Goal: Task Accomplishment & Management: Use online tool/utility

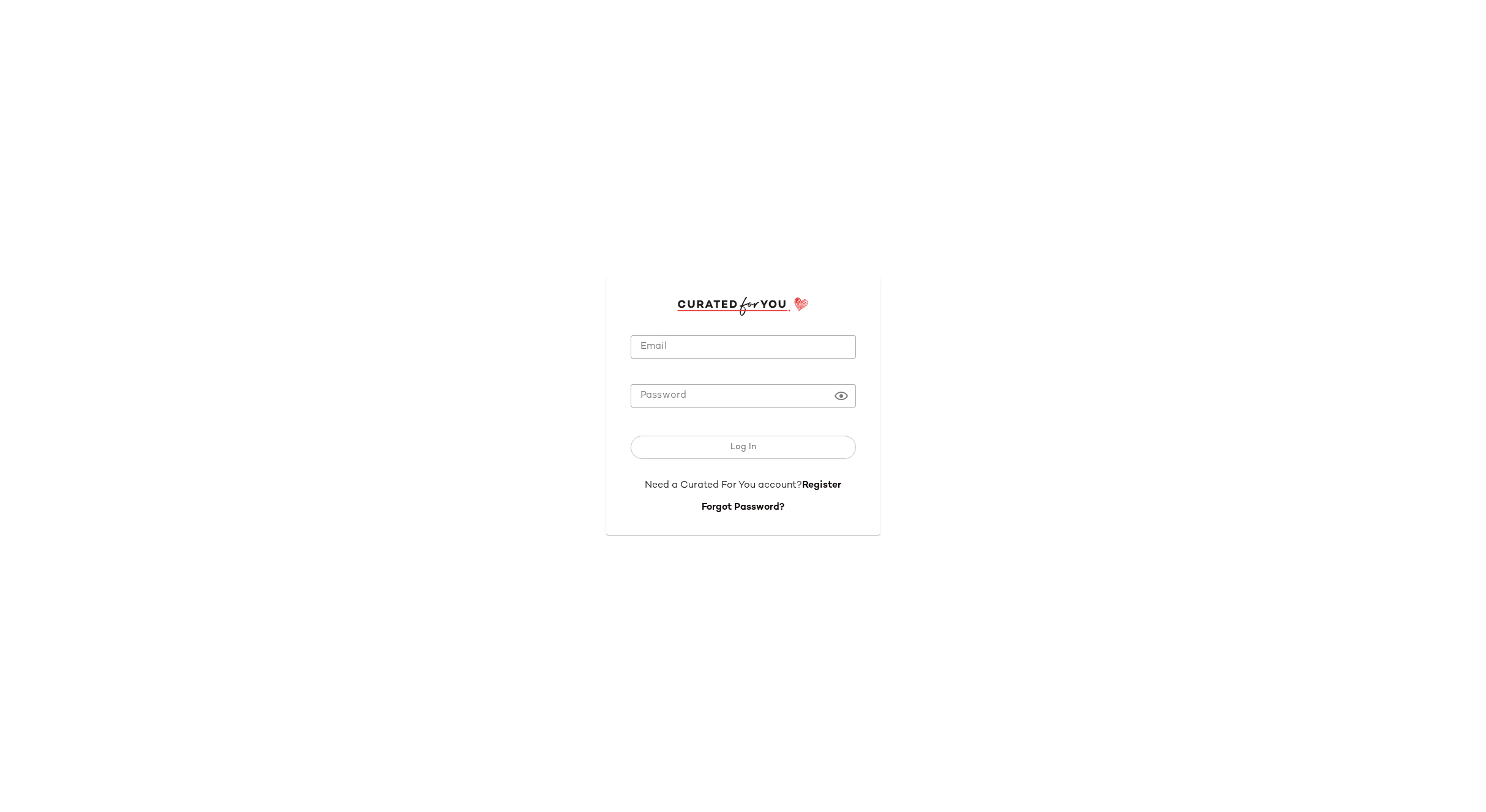
type input "**********"
click at [719, 447] on button "Log In" at bounding box center [743, 447] width 226 height 23
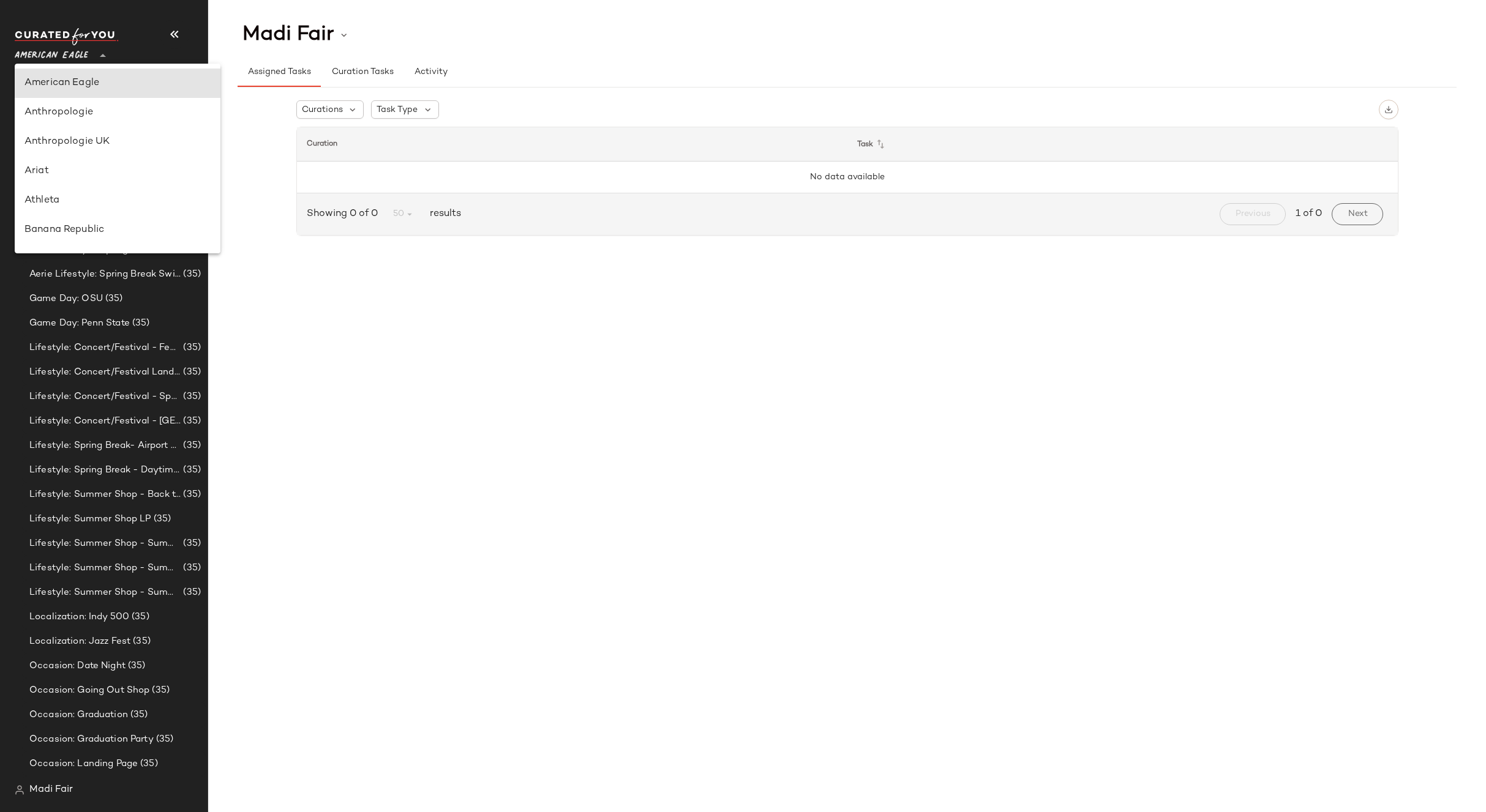
click at [87, 49] on span "American Eagle" at bounding box center [51, 53] width 74 height 22
click at [85, 131] on div "Rent the Runway" at bounding box center [117, 120] width 206 height 30
type input "**"
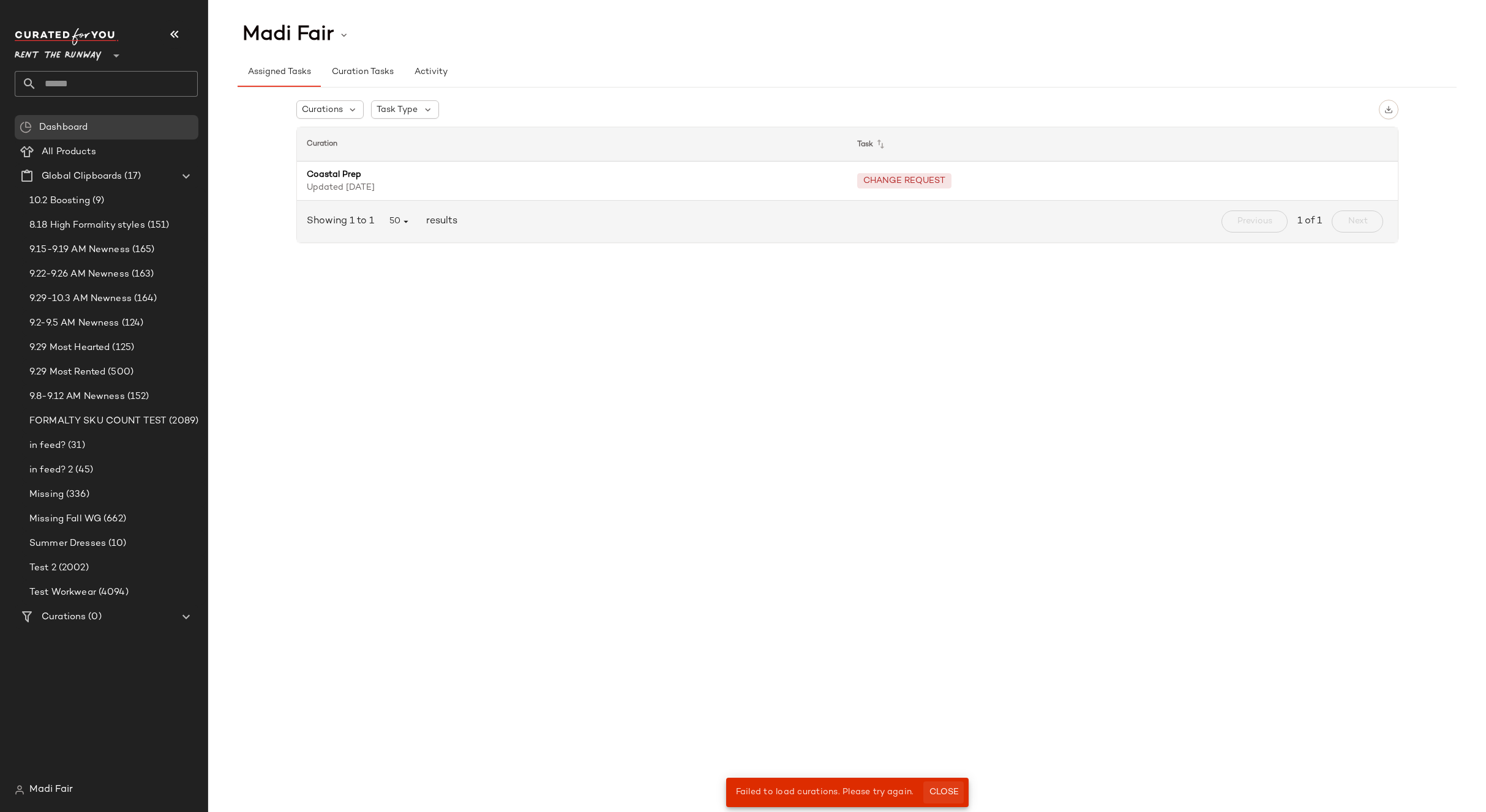
drag, startPoint x: 943, startPoint y: 791, endPoint x: 925, endPoint y: 769, distance: 28.4
click at [943, 791] on span "Close" at bounding box center [943, 792] width 30 height 10
click at [942, 786] on button "Close" at bounding box center [943, 793] width 40 height 22
click at [337, 68] on span "Curation Tasks" at bounding box center [362, 72] width 62 height 10
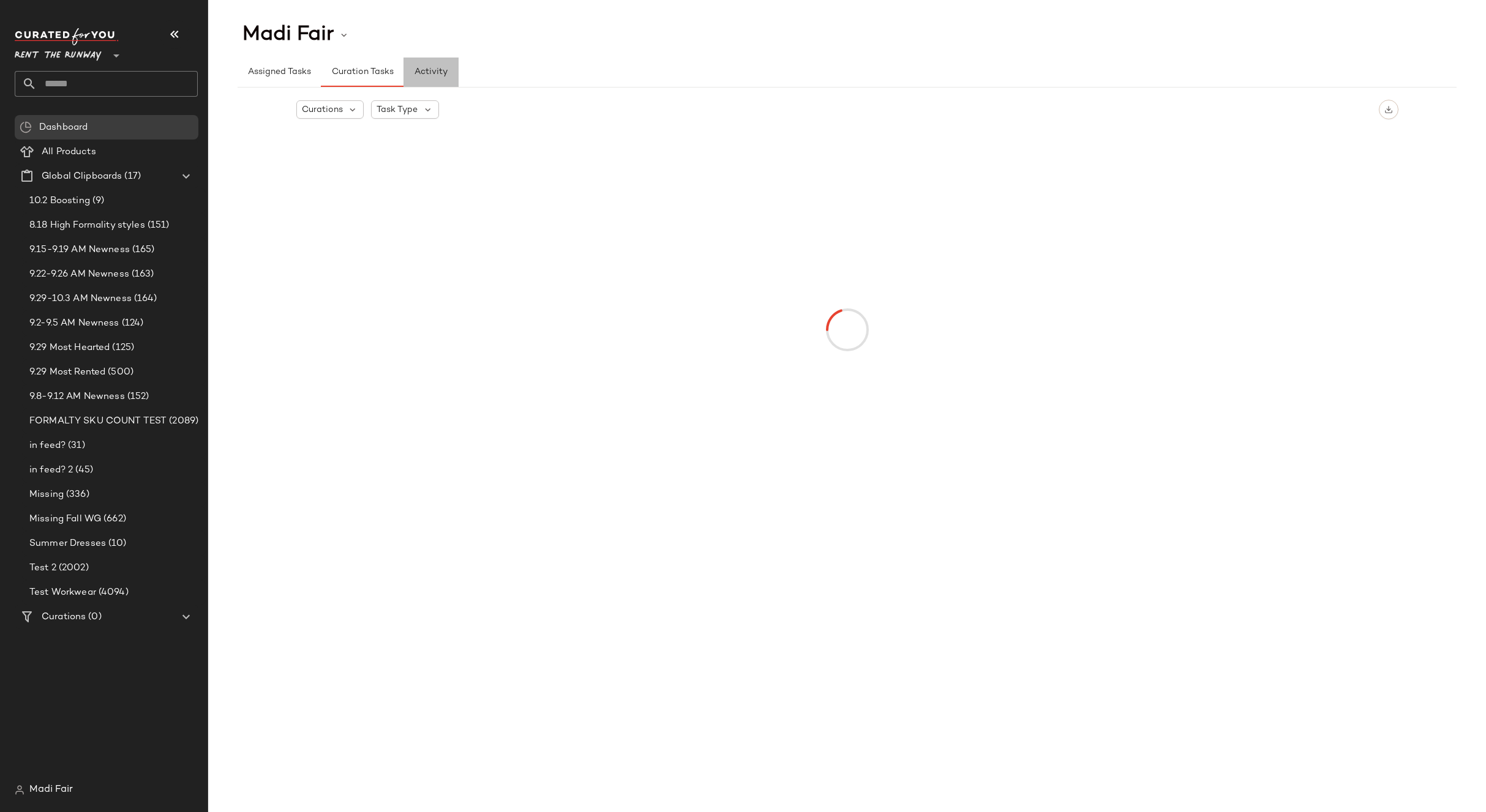
click at [441, 67] on span "Activity" at bounding box center [431, 72] width 34 height 10
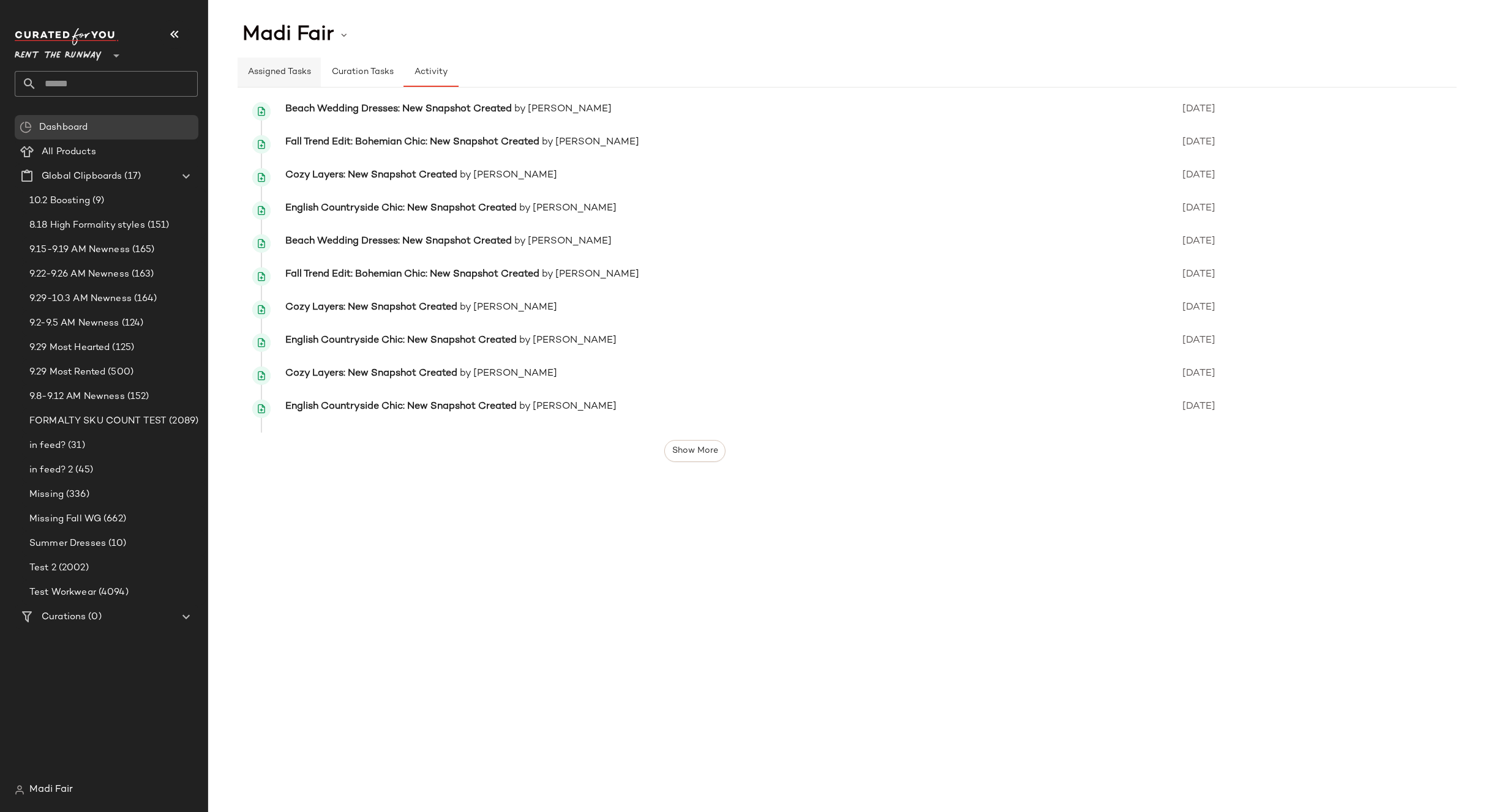
click at [282, 72] on span "Assigned Tasks" at bounding box center [279, 72] width 63 height 10
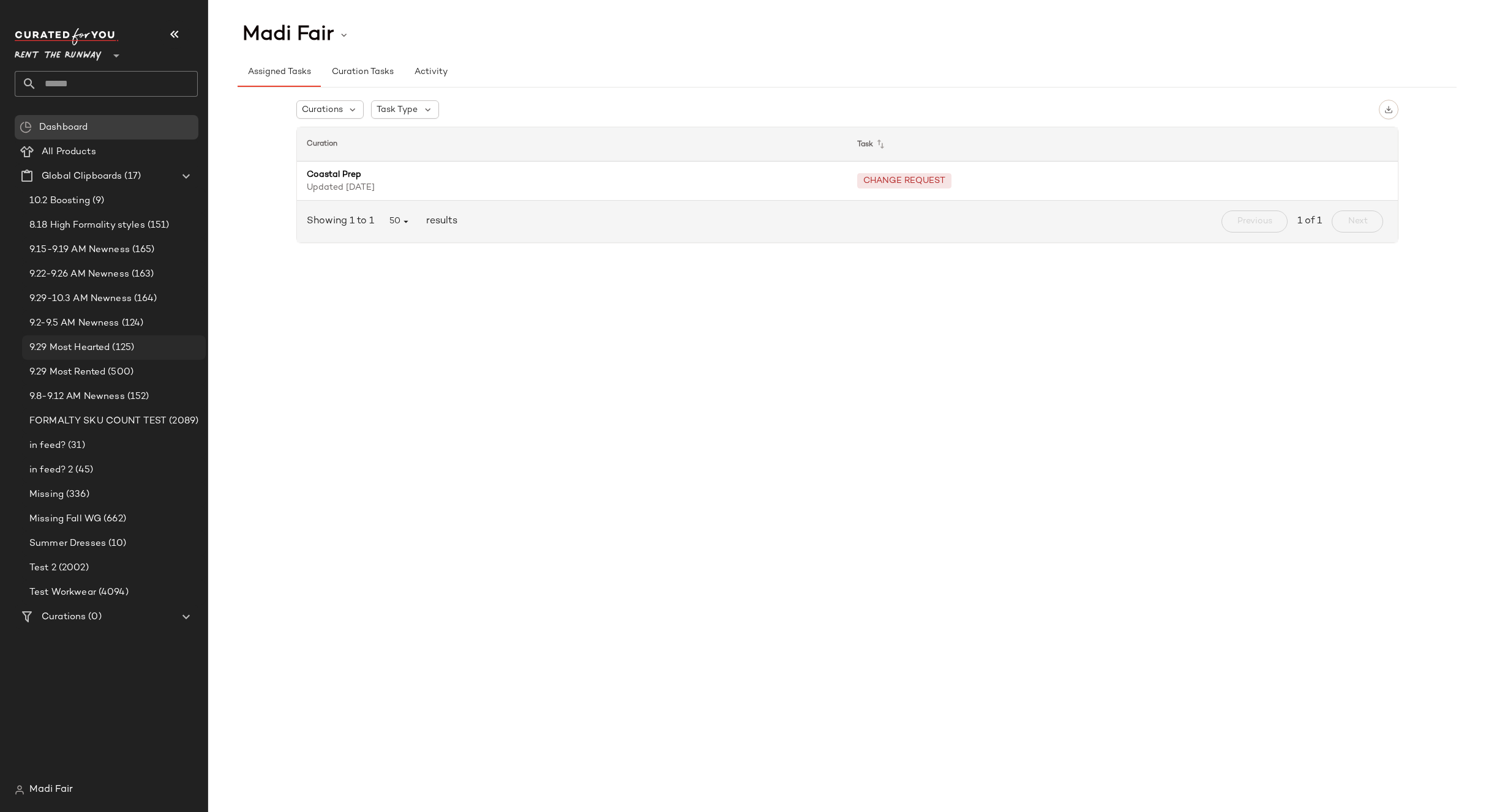
click at [89, 348] on span "9.29 Most Hearted" at bounding box center [70, 348] width 80 height 14
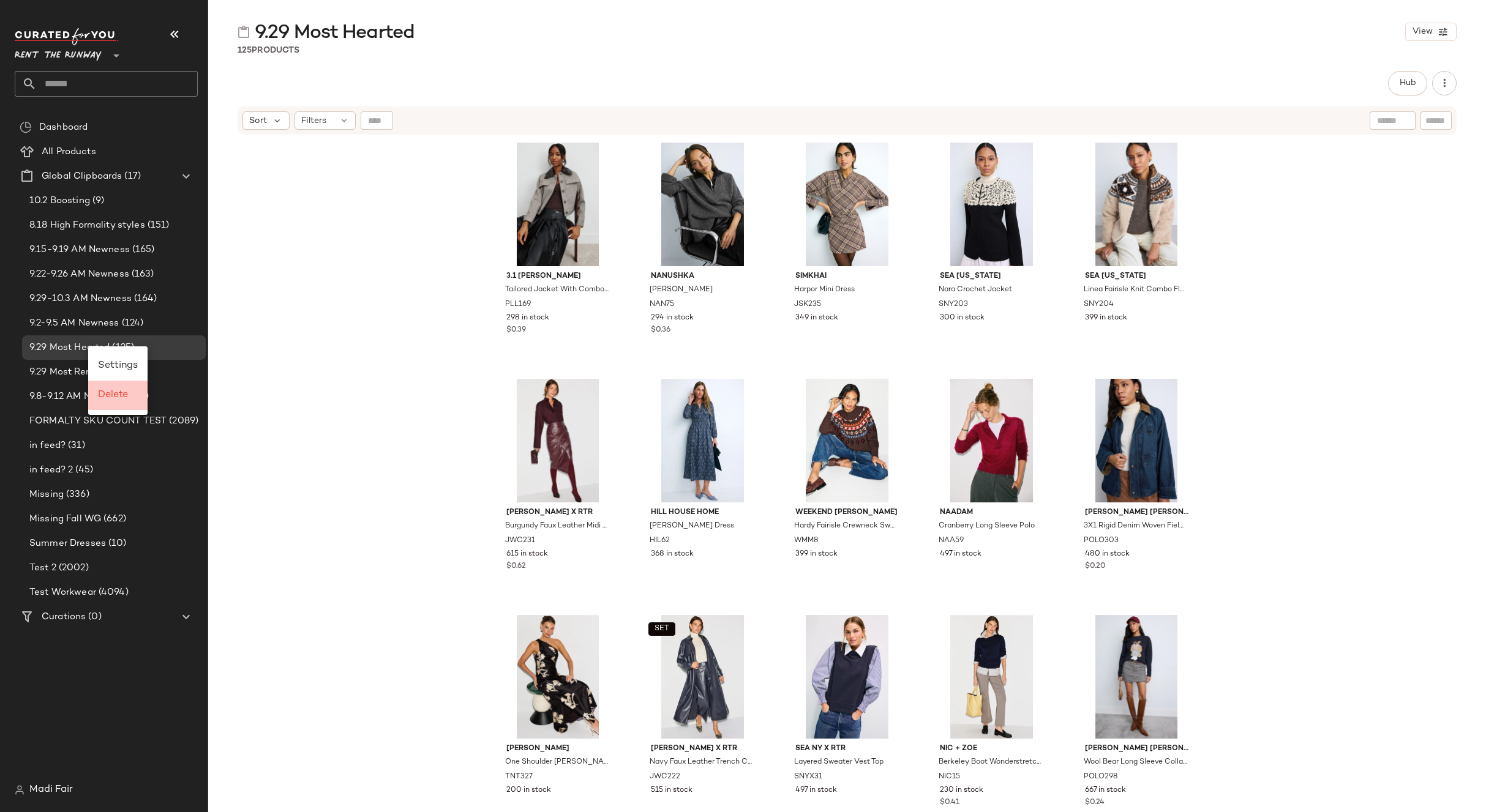
click at [114, 396] on span "Delete" at bounding box center [113, 394] width 30 height 10
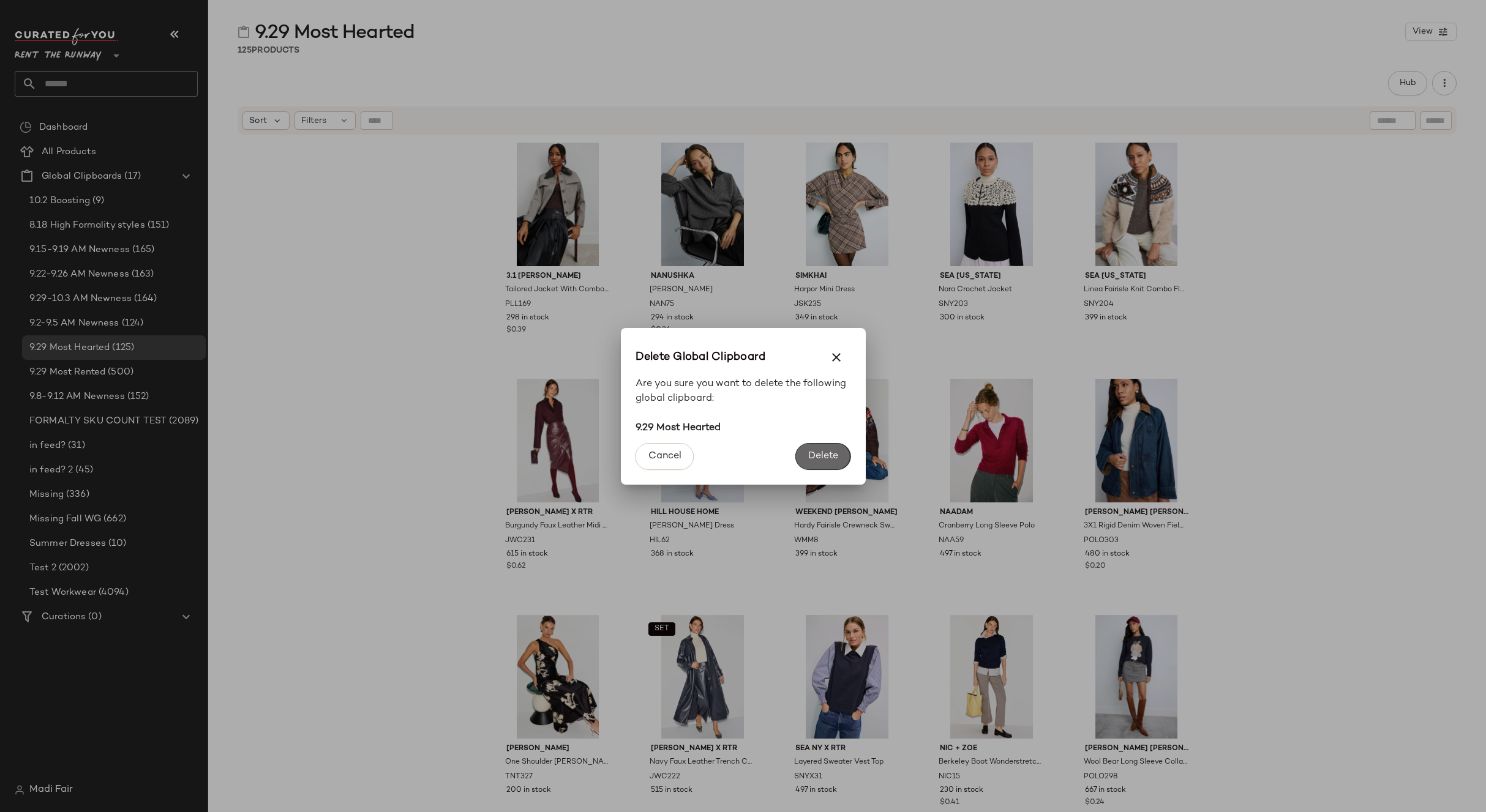
click at [808, 447] on button "Delete" at bounding box center [822, 456] width 55 height 27
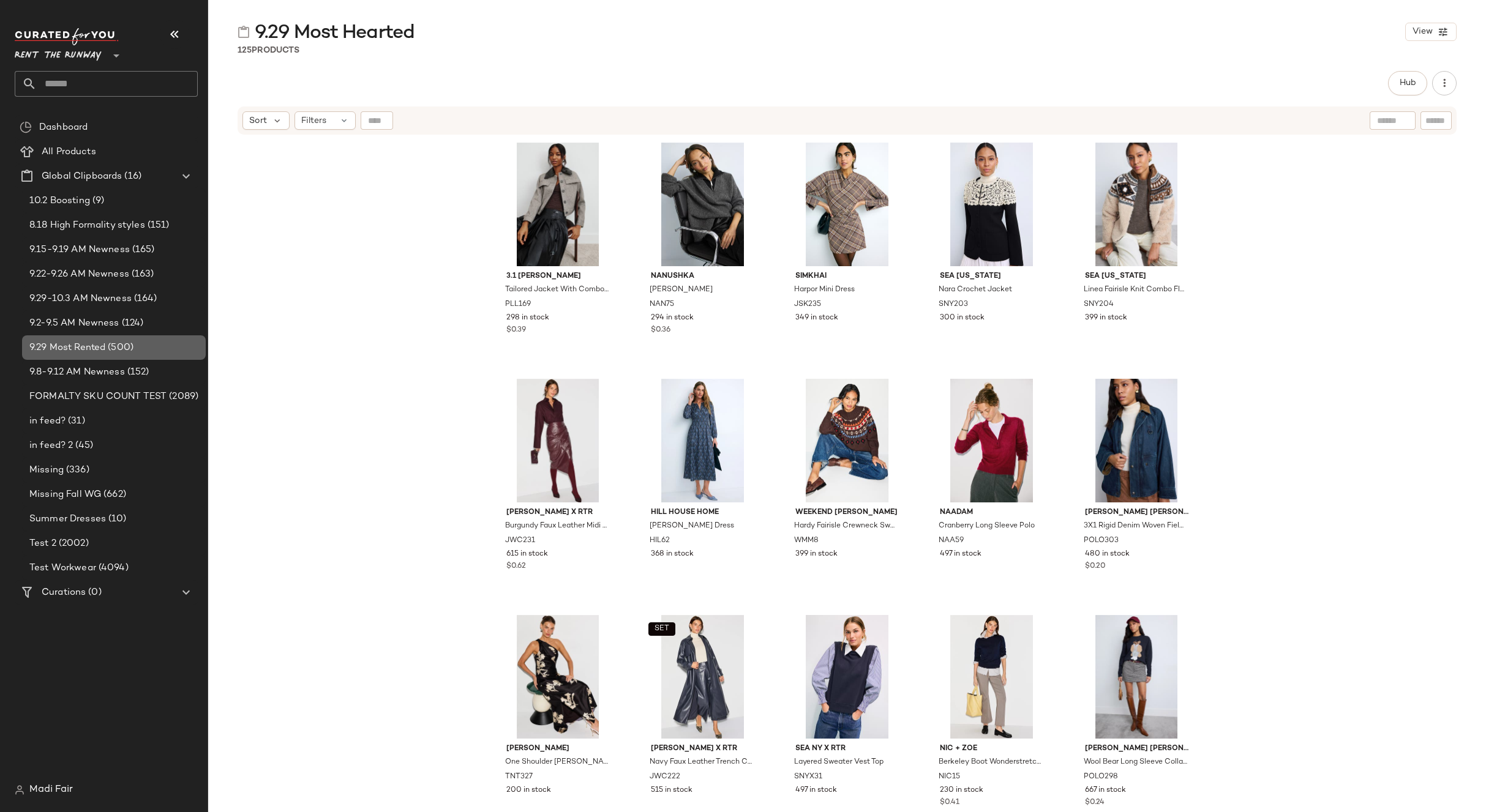
click at [122, 344] on span "(500)" at bounding box center [119, 348] width 28 height 14
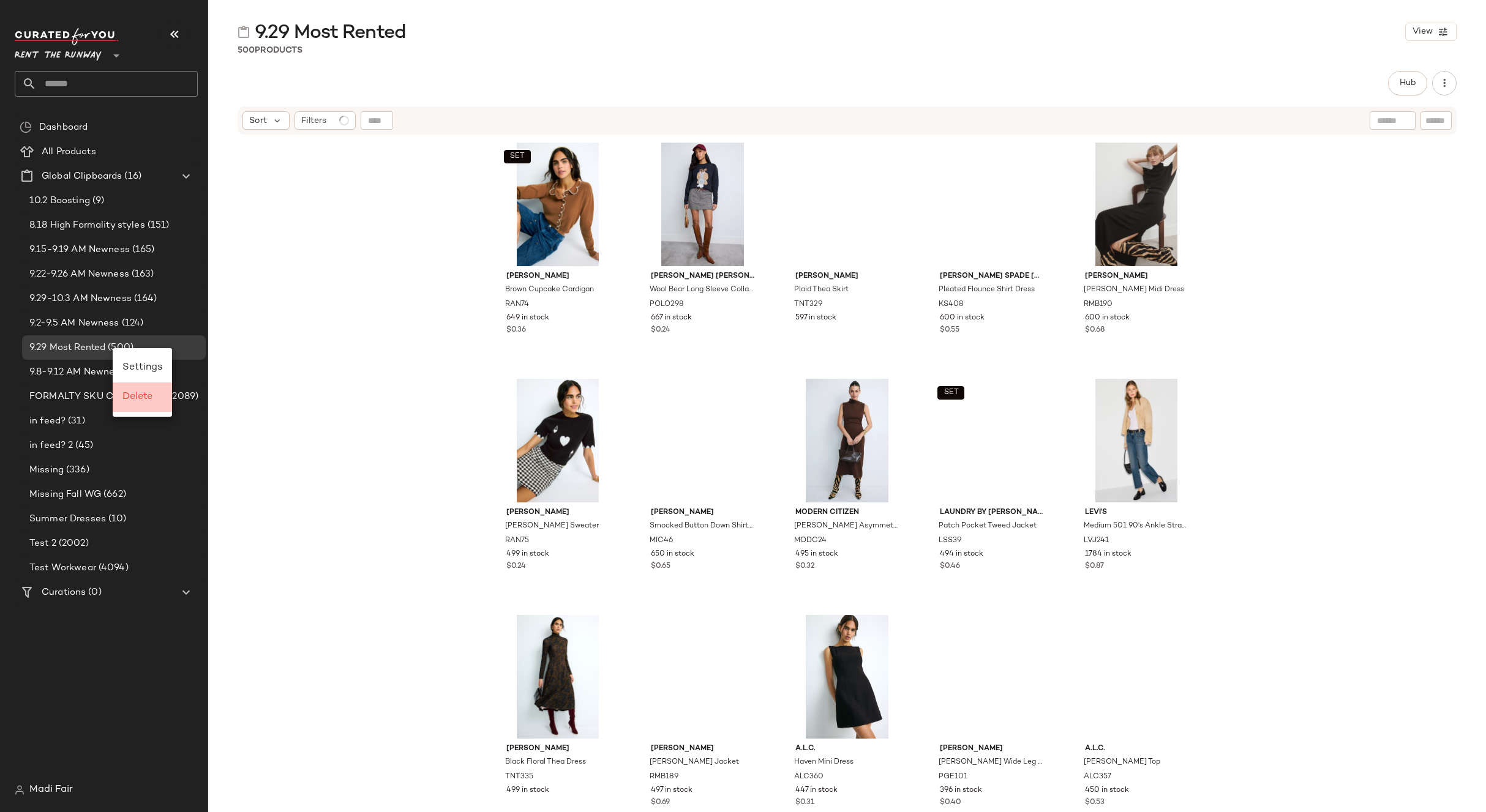
click at [150, 398] on span "Delete" at bounding box center [137, 396] width 30 height 10
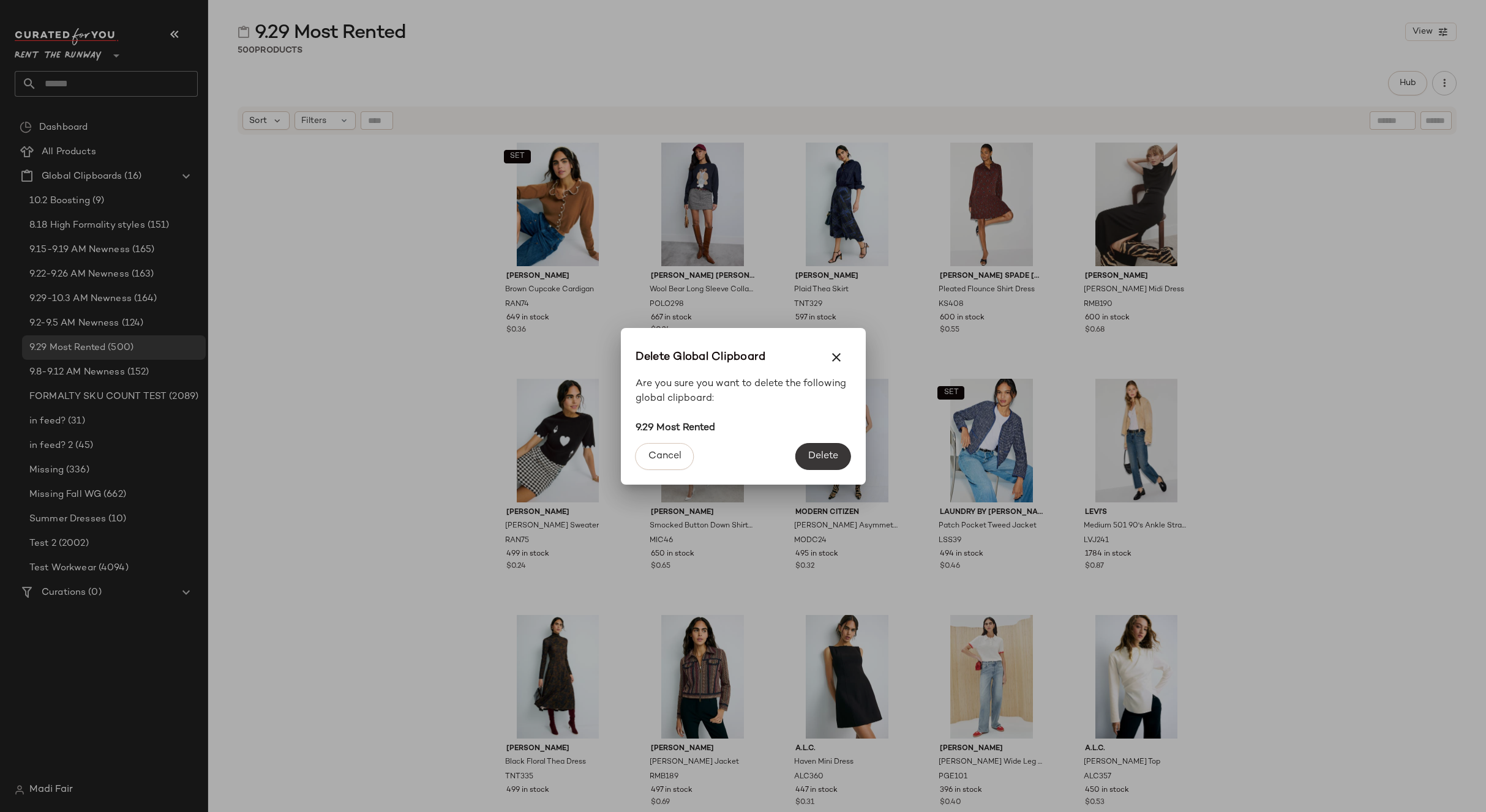
click at [833, 458] on span "Delete" at bounding box center [822, 456] width 31 height 11
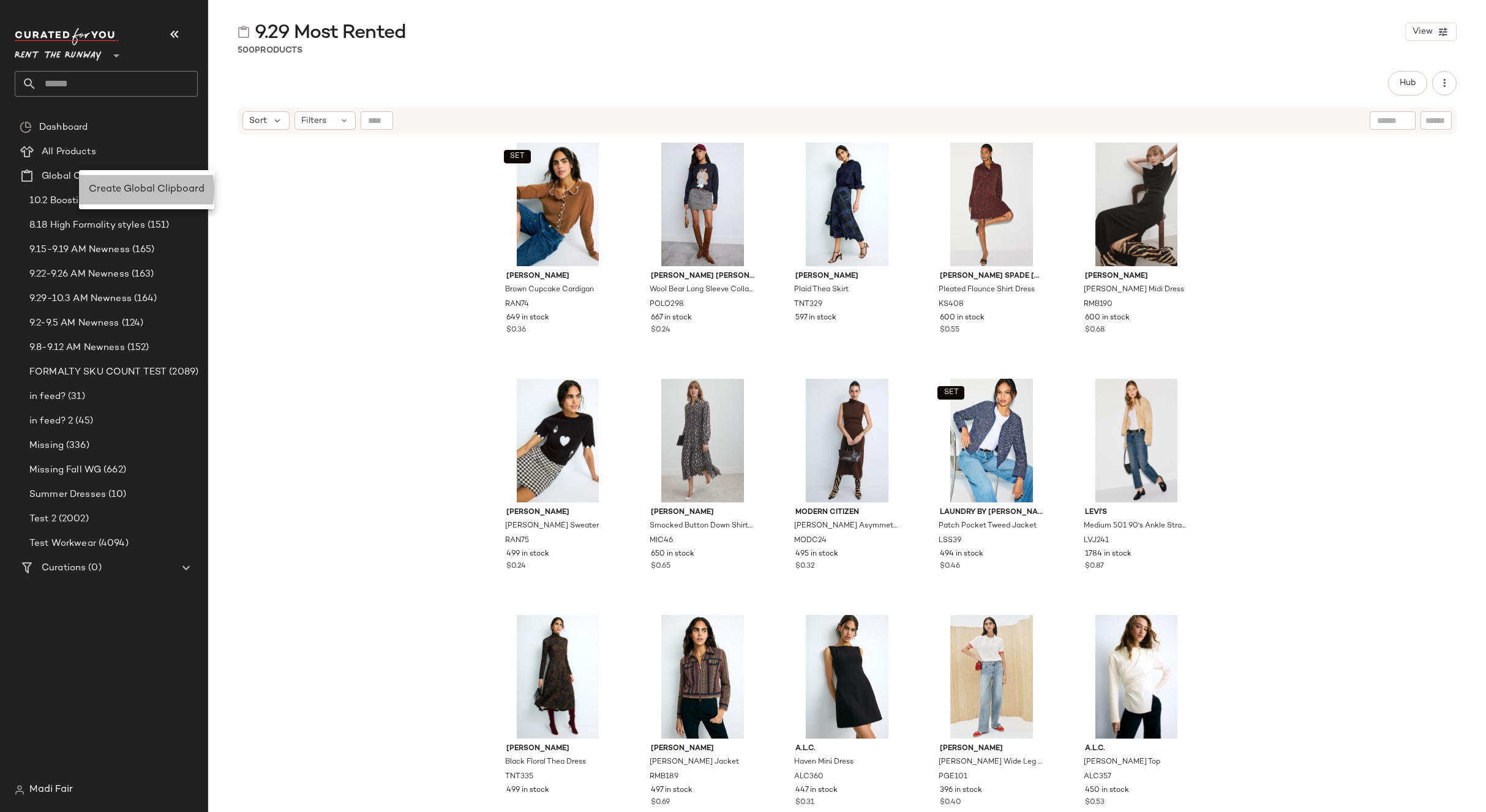
click at [118, 192] on span "Create Global Clipboard" at bounding box center [146, 189] width 116 height 10
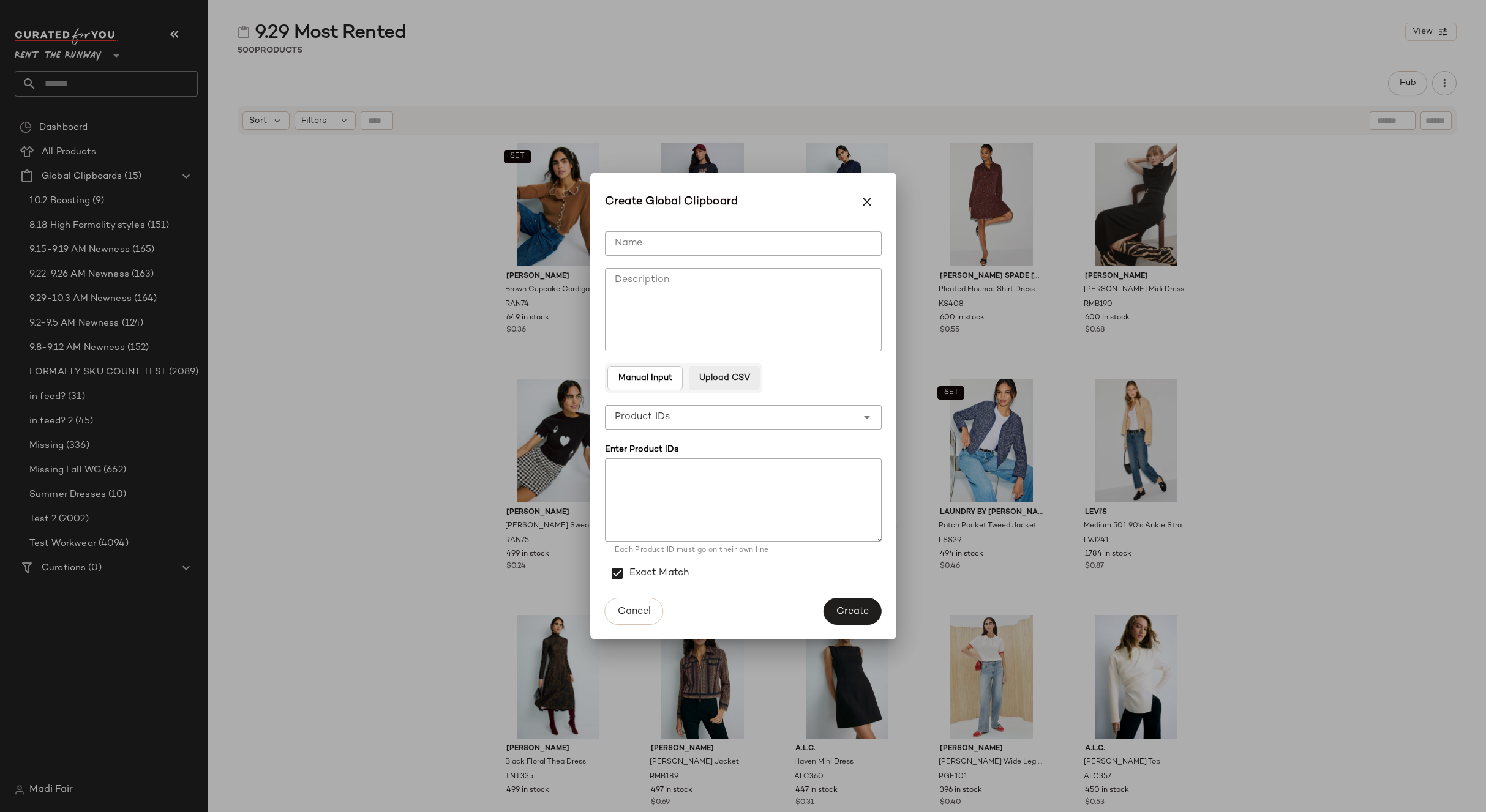
click at [730, 384] on button "Upload CSV" at bounding box center [724, 378] width 71 height 24
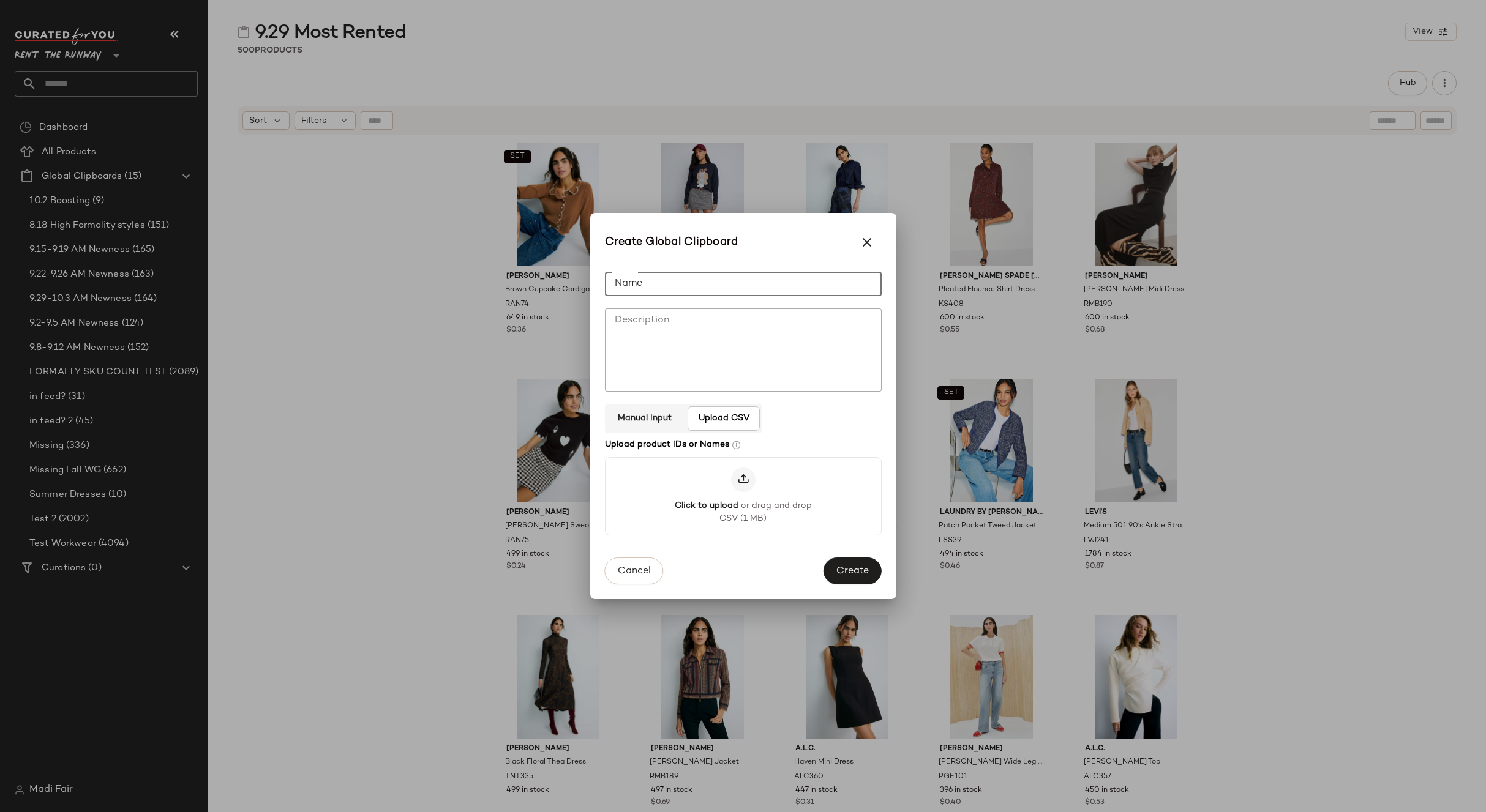
click at [677, 282] on input "Name" at bounding box center [743, 284] width 277 height 24
type input "**********"
click at [843, 568] on span "Create" at bounding box center [851, 572] width 33 height 11
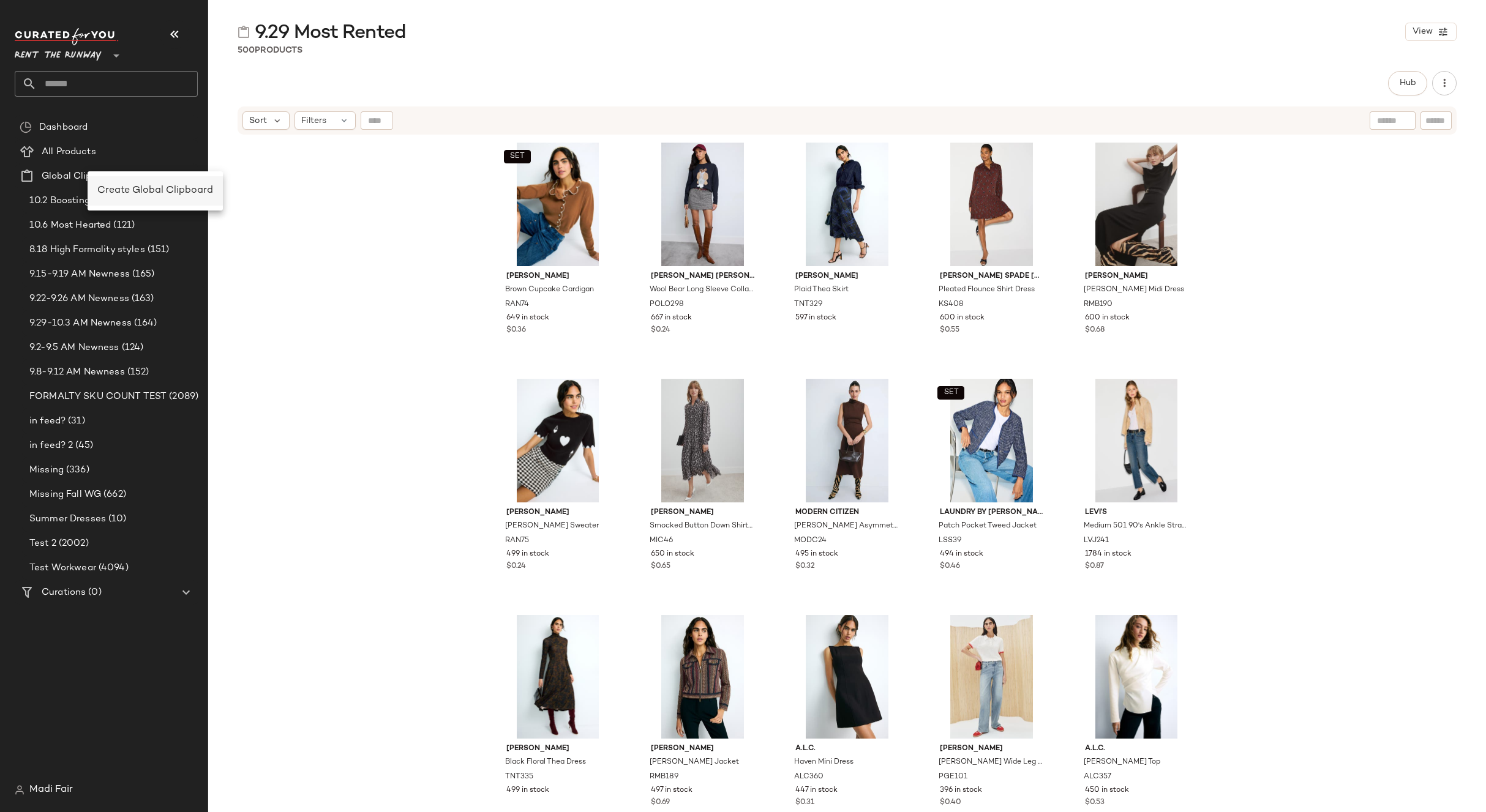
click at [136, 196] on span "Create Global Clipboard" at bounding box center [155, 190] width 116 height 10
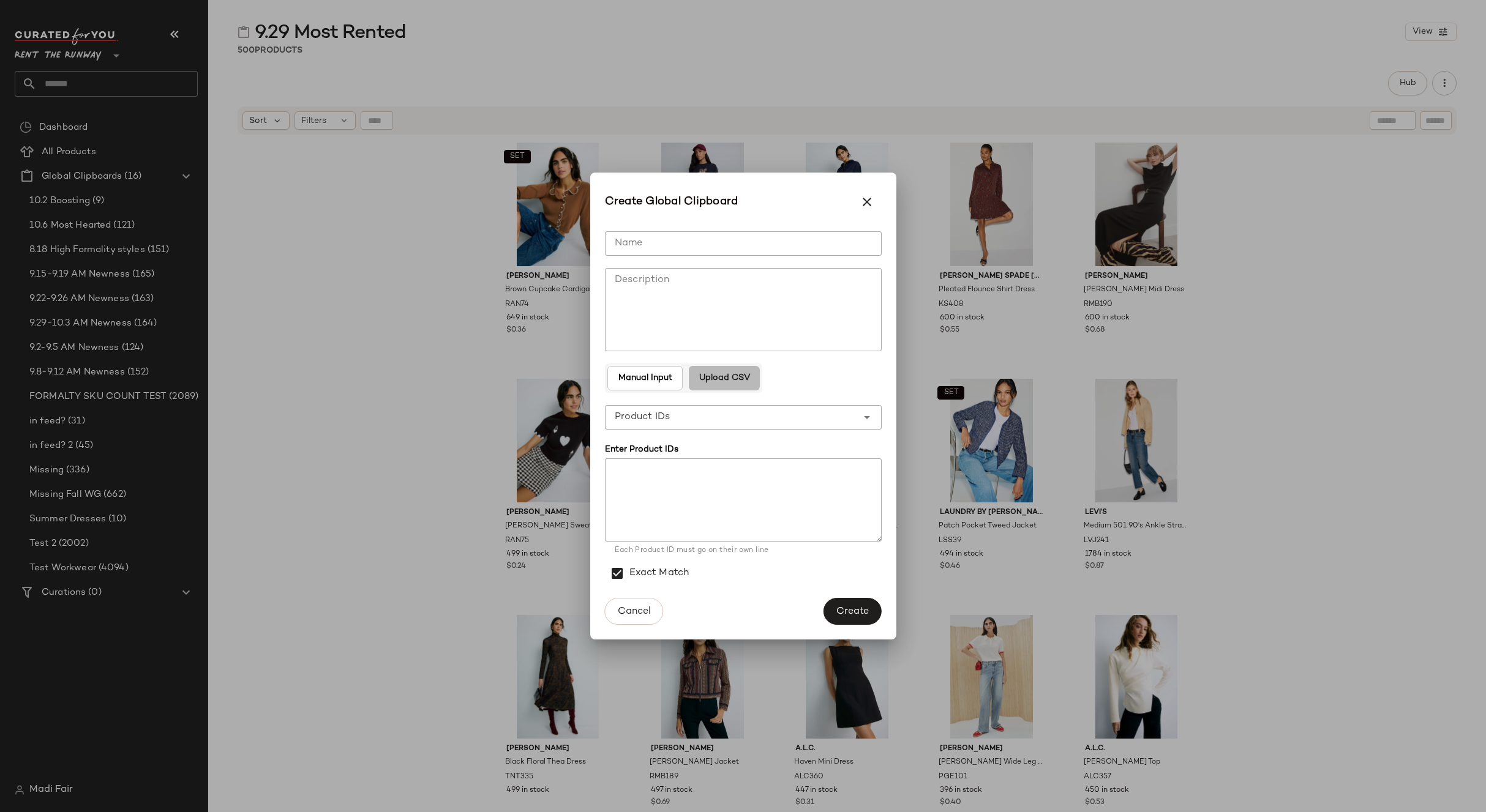
click at [745, 376] on span "Upload CSV" at bounding box center [723, 378] width 51 height 10
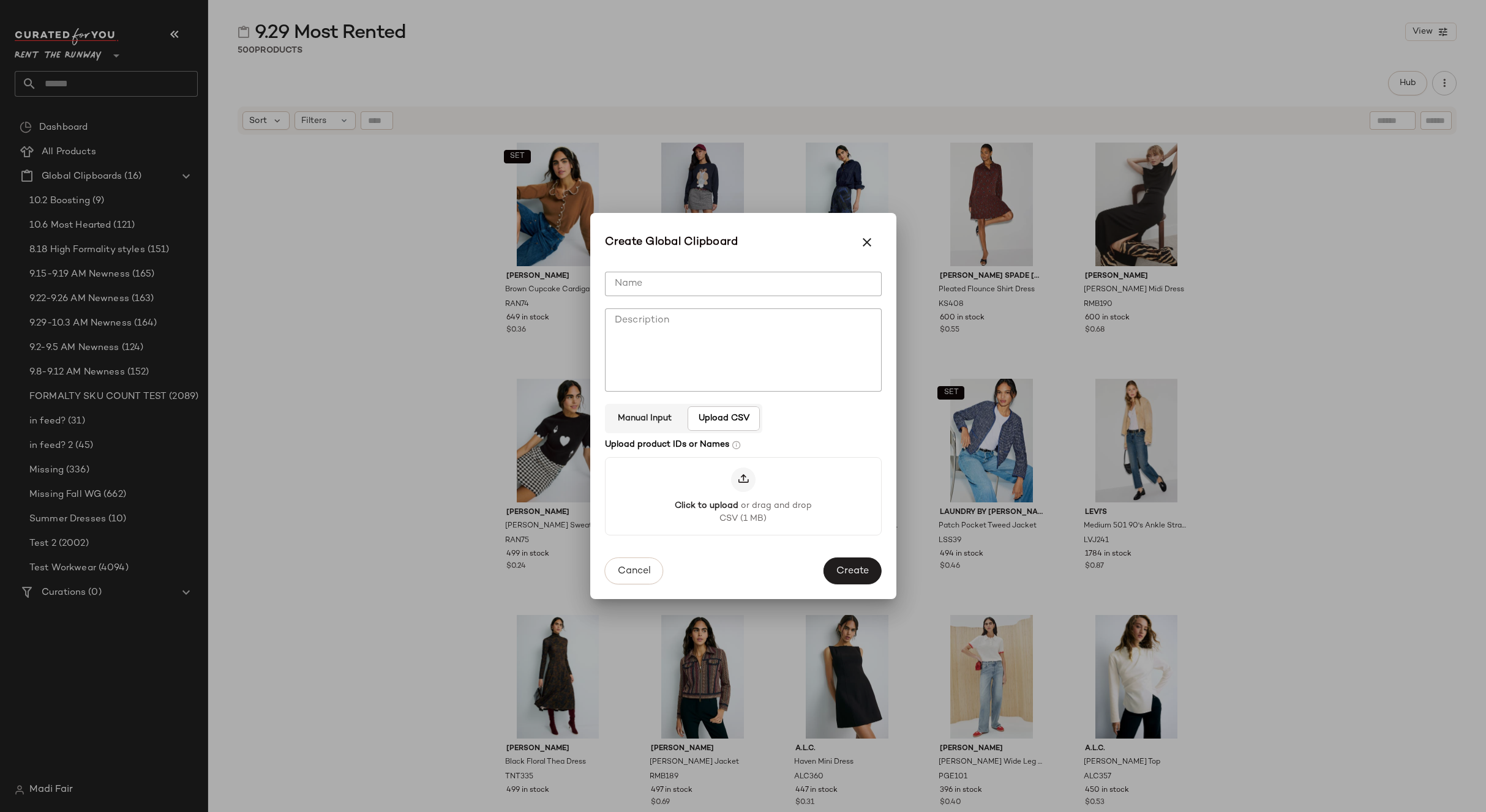
click at [711, 284] on input "Name" at bounding box center [743, 284] width 277 height 24
type input "**********"
click at [853, 574] on span "Create" at bounding box center [851, 572] width 33 height 11
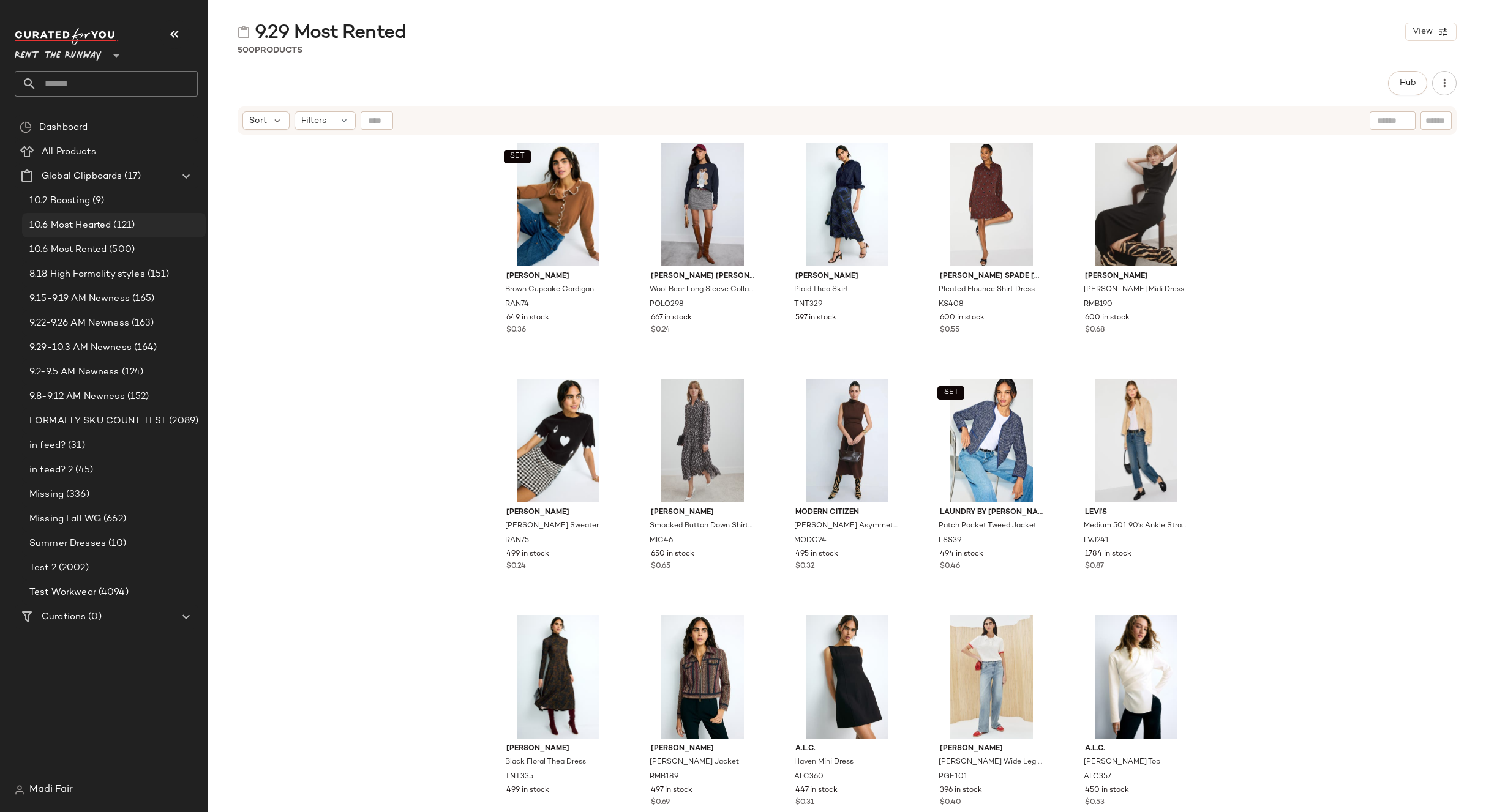
click at [134, 227] on span "(121)" at bounding box center [123, 225] width 24 height 14
click at [119, 228] on span "(121)" at bounding box center [123, 225] width 24 height 14
click at [111, 243] on span "(500)" at bounding box center [120, 250] width 28 height 14
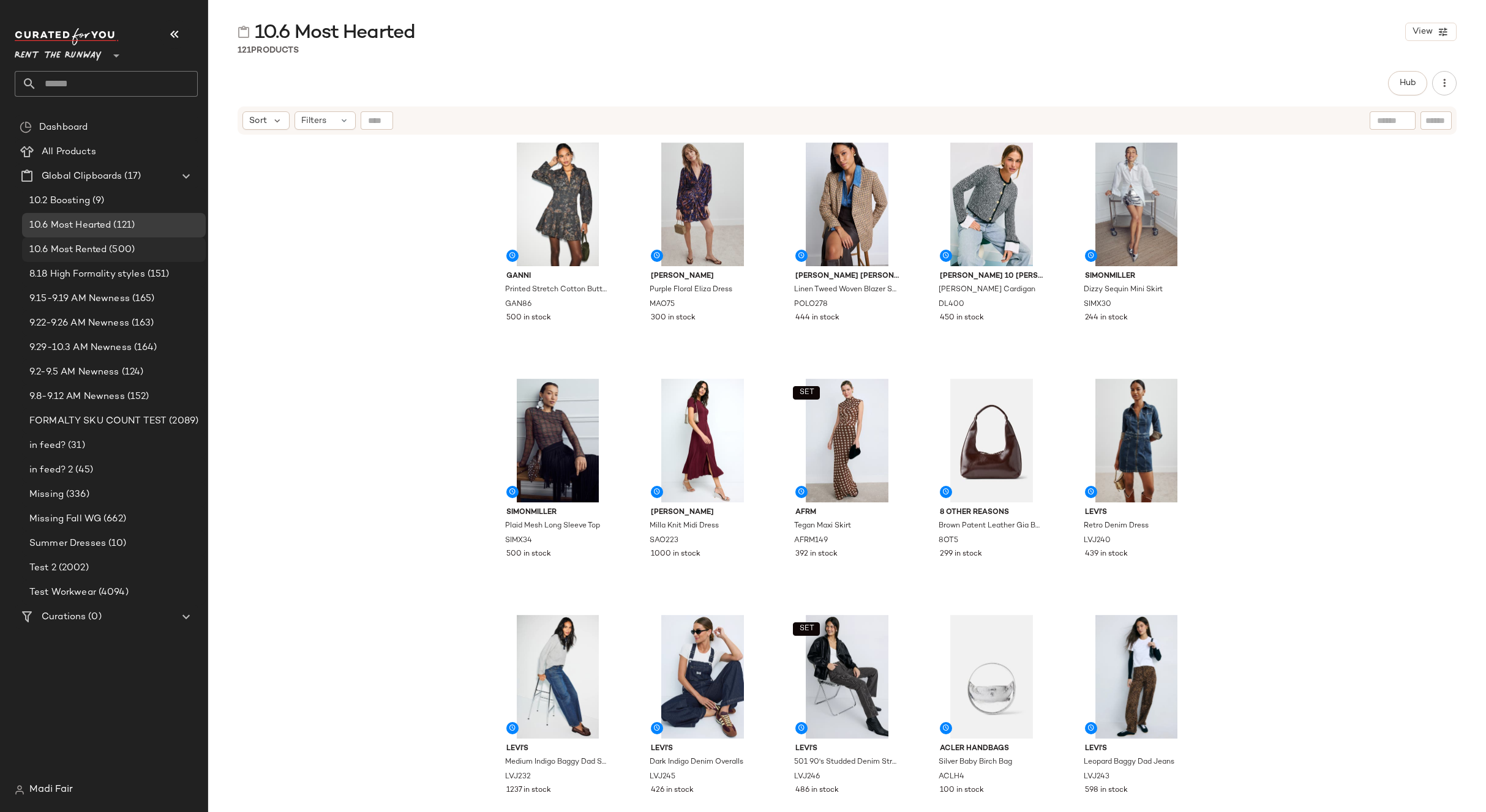
click at [86, 258] on div "10.6 Most Rented (500)" at bounding box center [114, 250] width 184 height 24
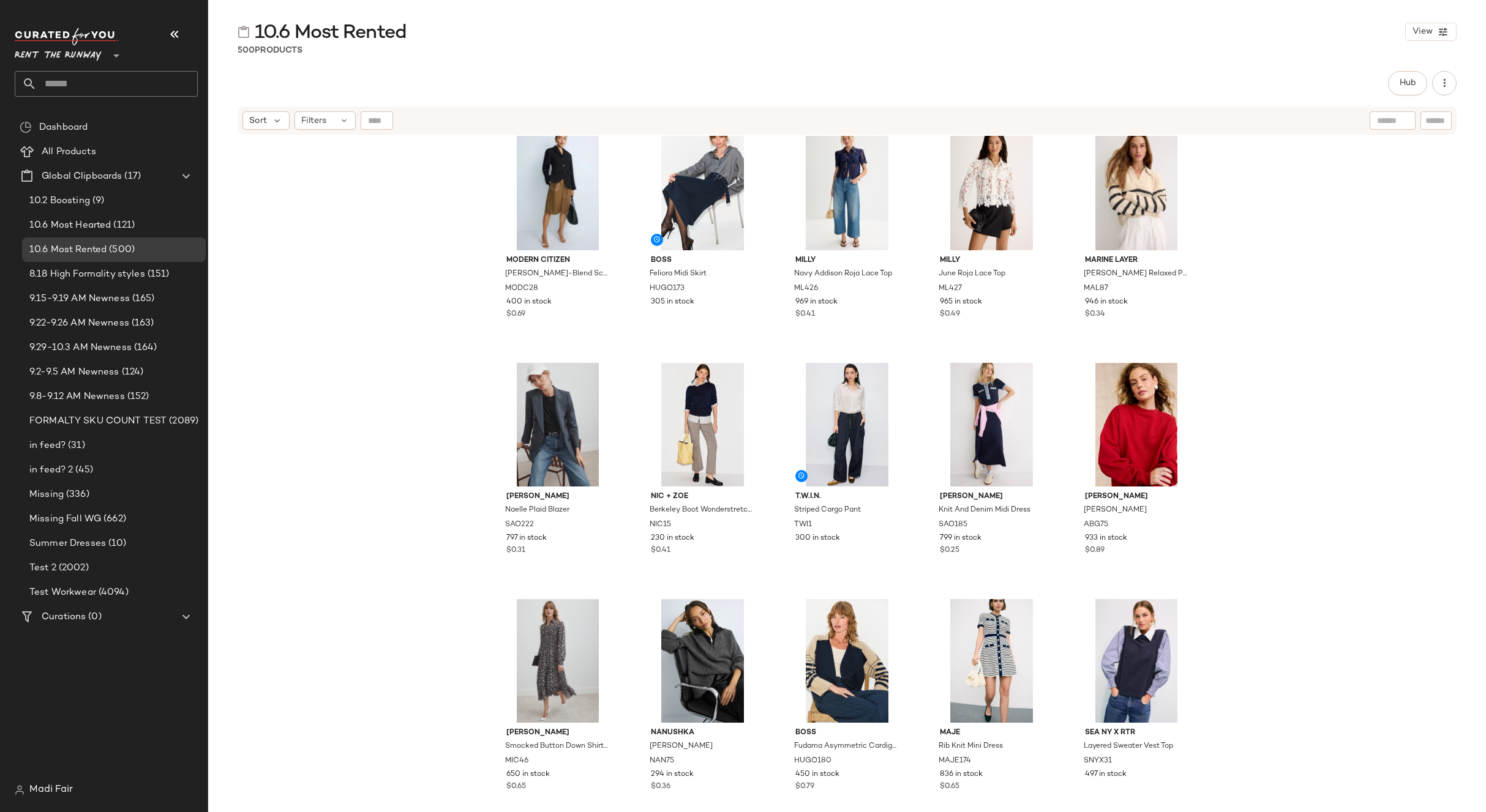
scroll to position [3071, 0]
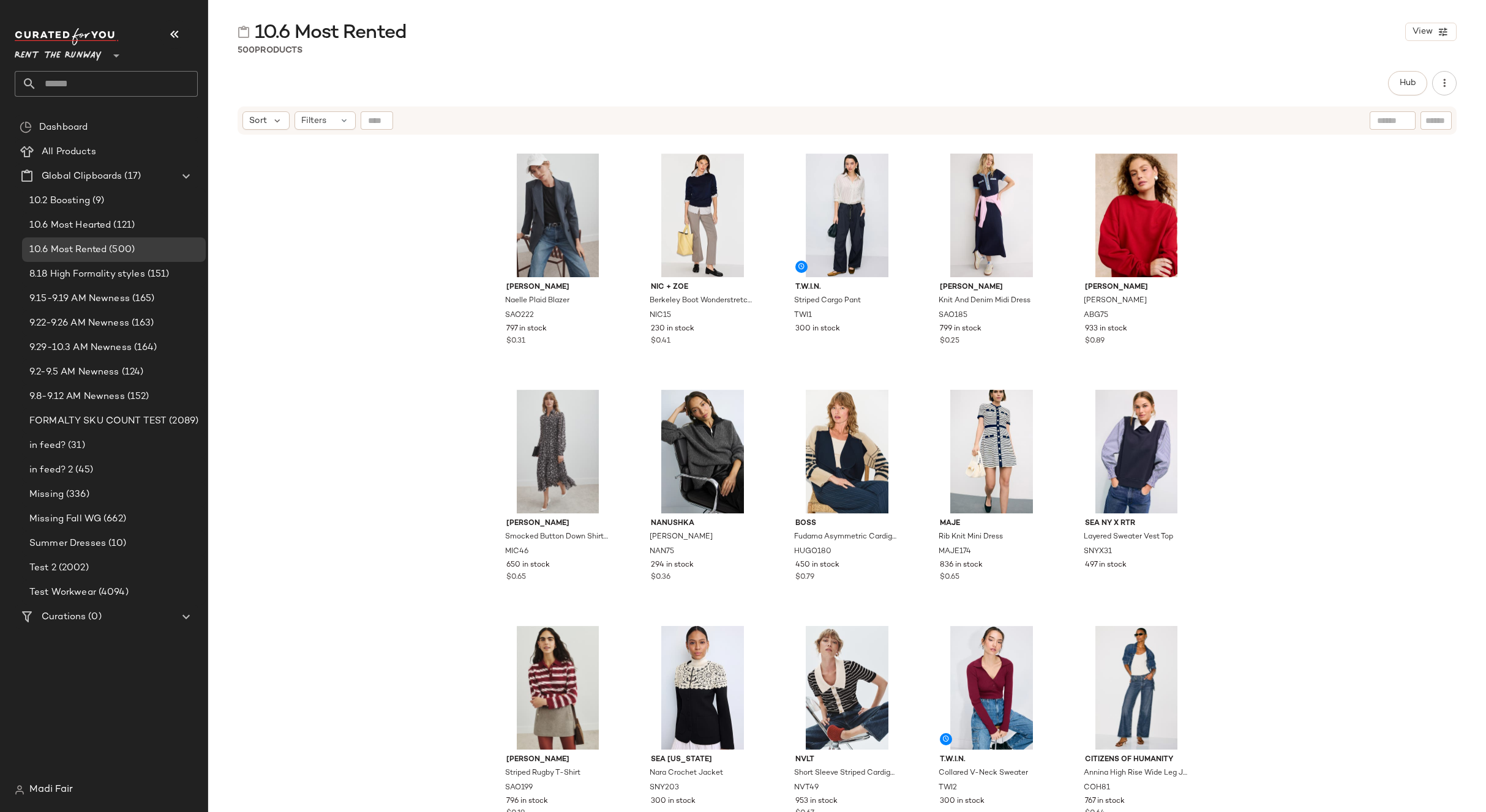
click at [71, 49] on span "Rent the Runway" at bounding box center [58, 53] width 87 height 22
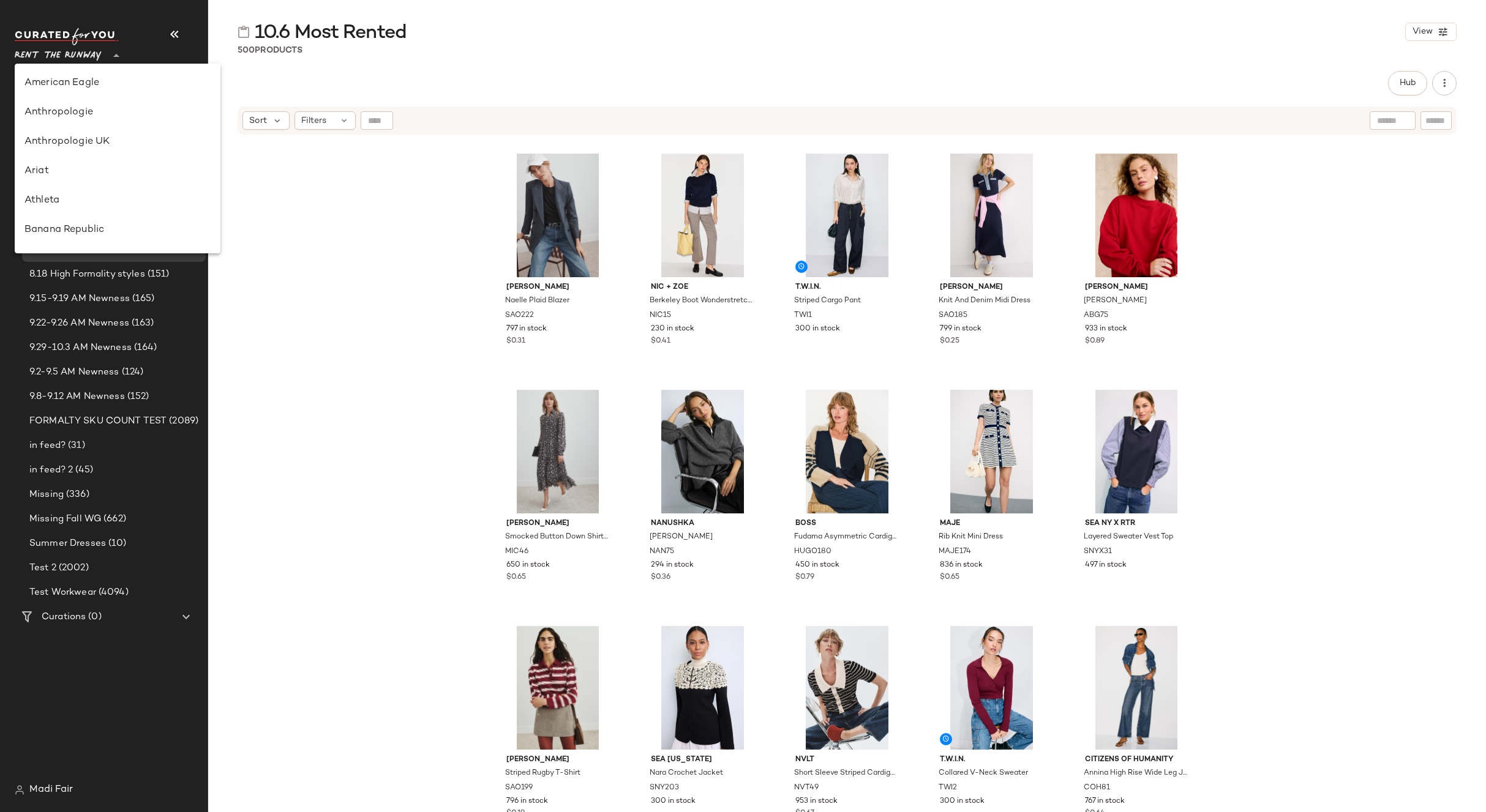
scroll to position [587, 0]
click at [94, 162] on div "Saks OFF 5TH" at bounding box center [117, 172] width 206 height 30
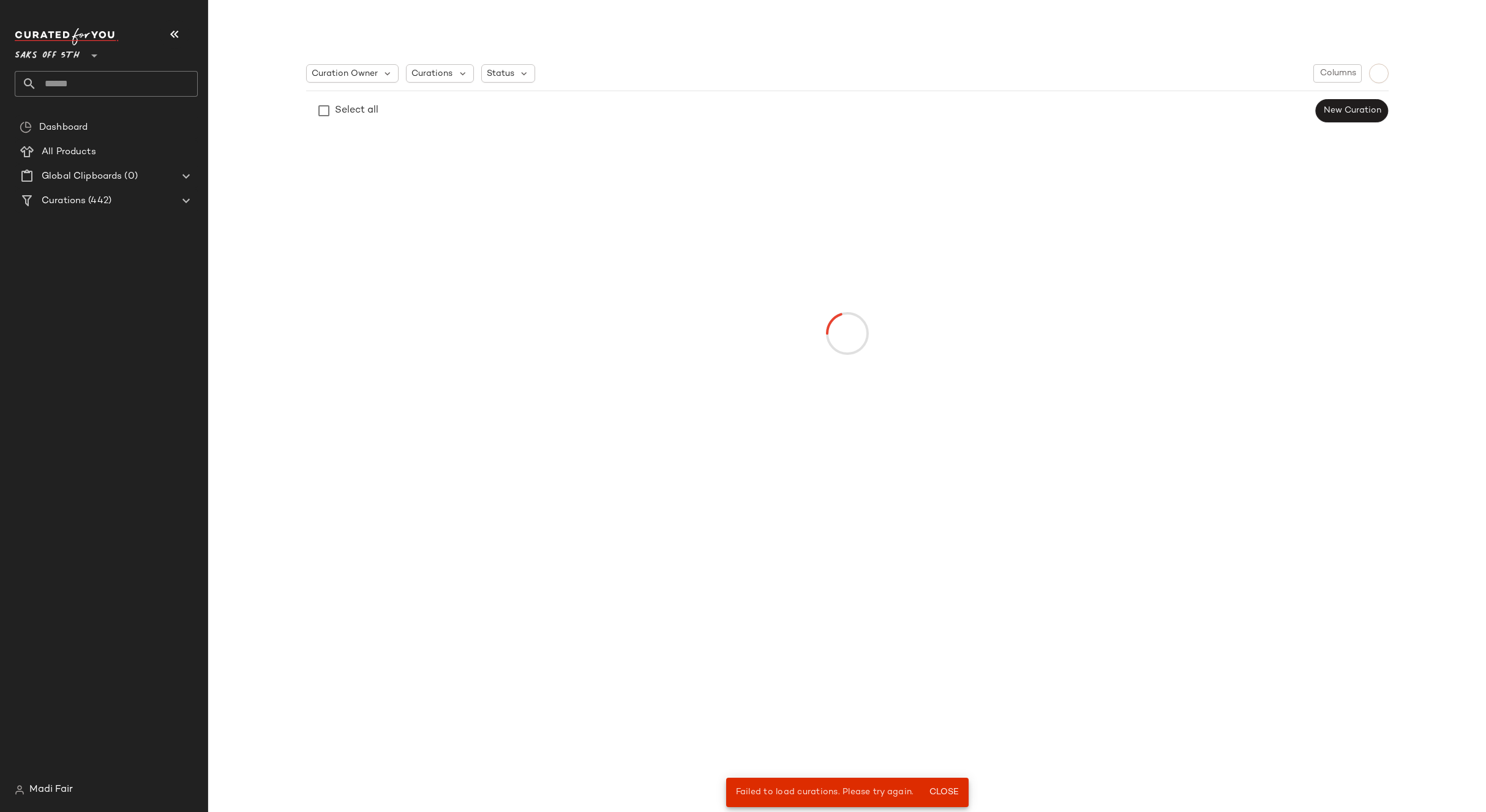
type input "**"
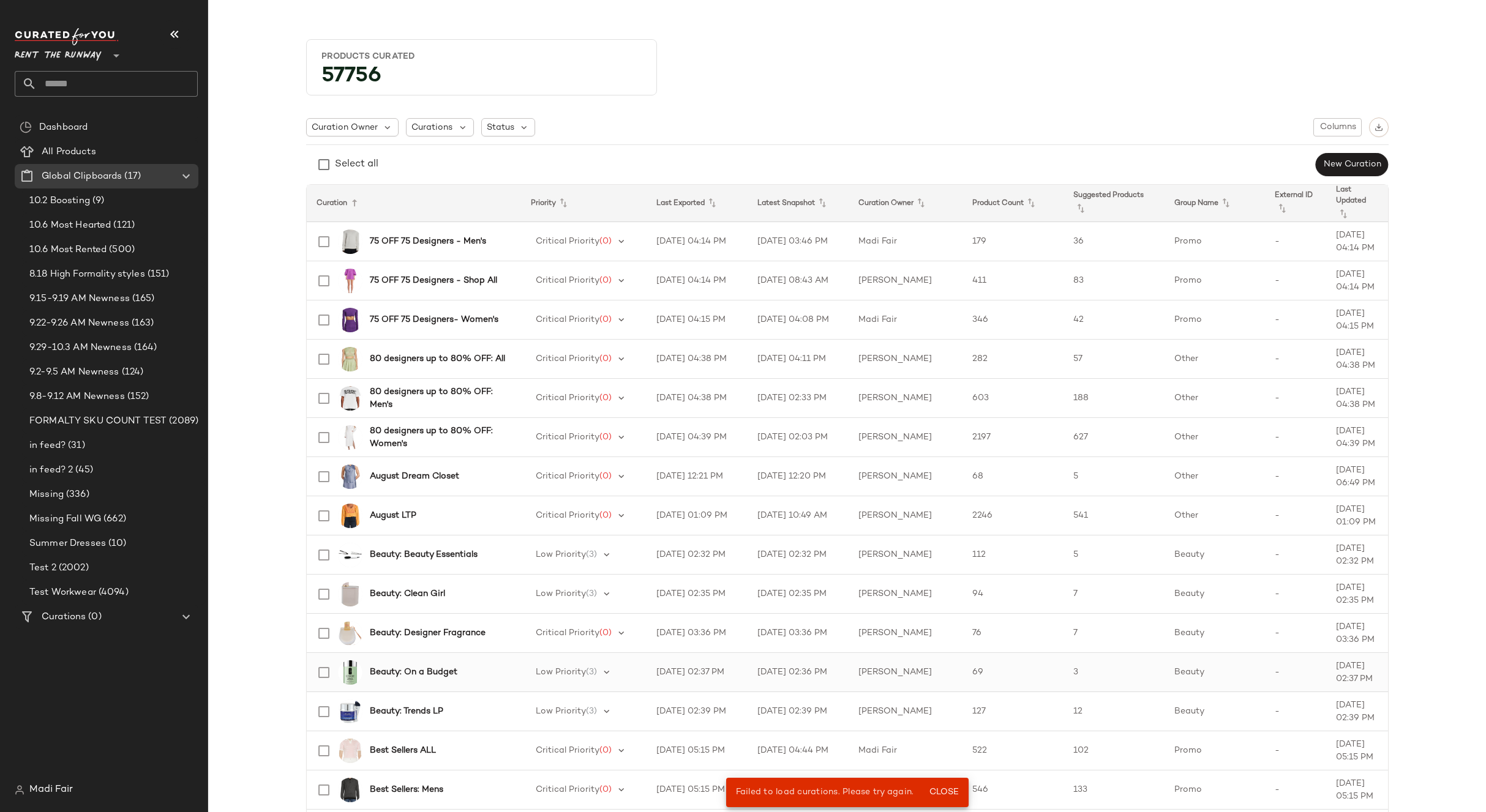
drag, startPoint x: 938, startPoint y: 789, endPoint x: 483, endPoint y: 679, distance: 468.1
click at [937, 789] on span "Close" at bounding box center [943, 792] width 30 height 10
click at [128, 611] on div "Curations" at bounding box center [107, 617] width 138 height 14
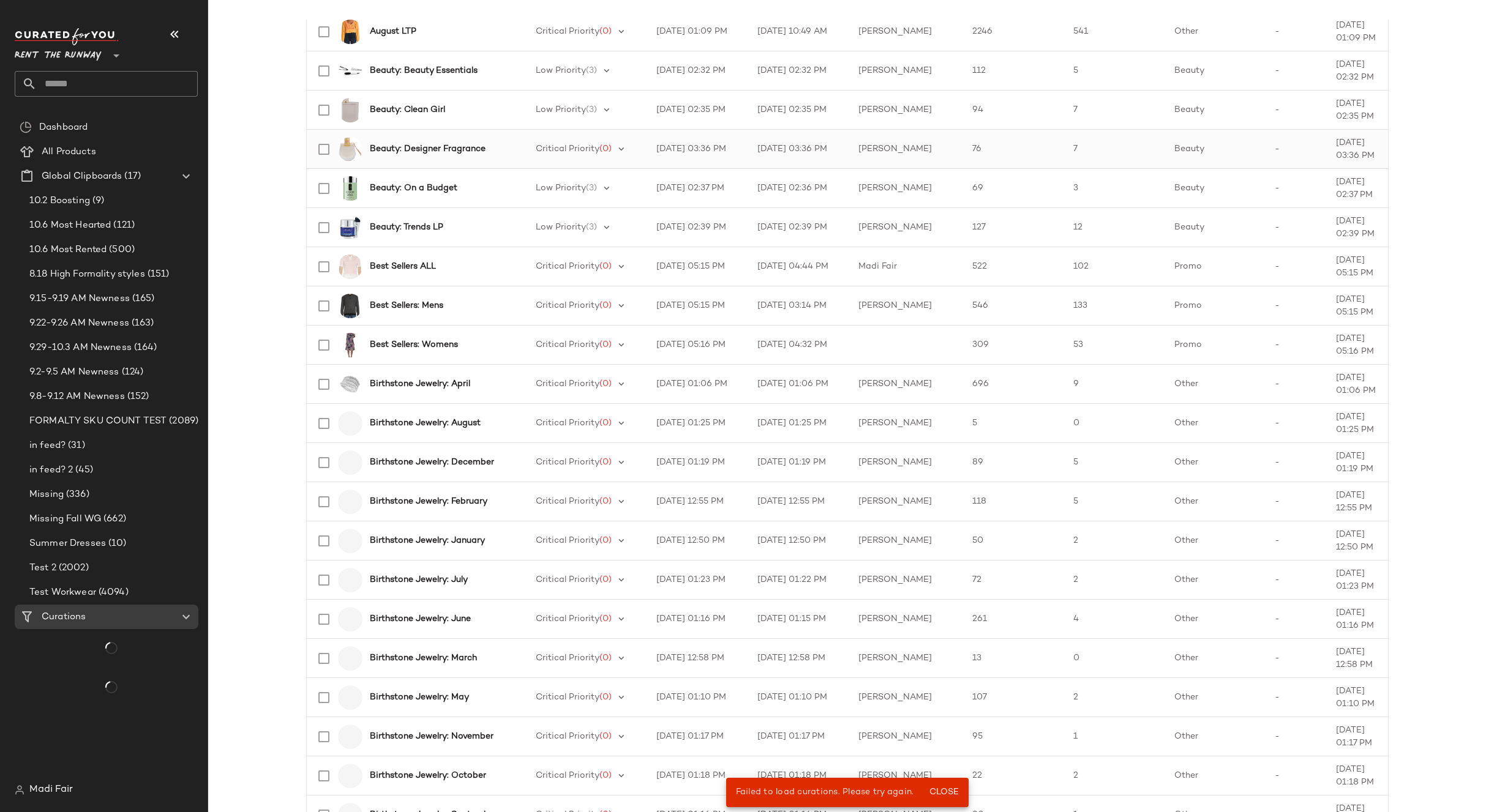
scroll to position [489, 0]
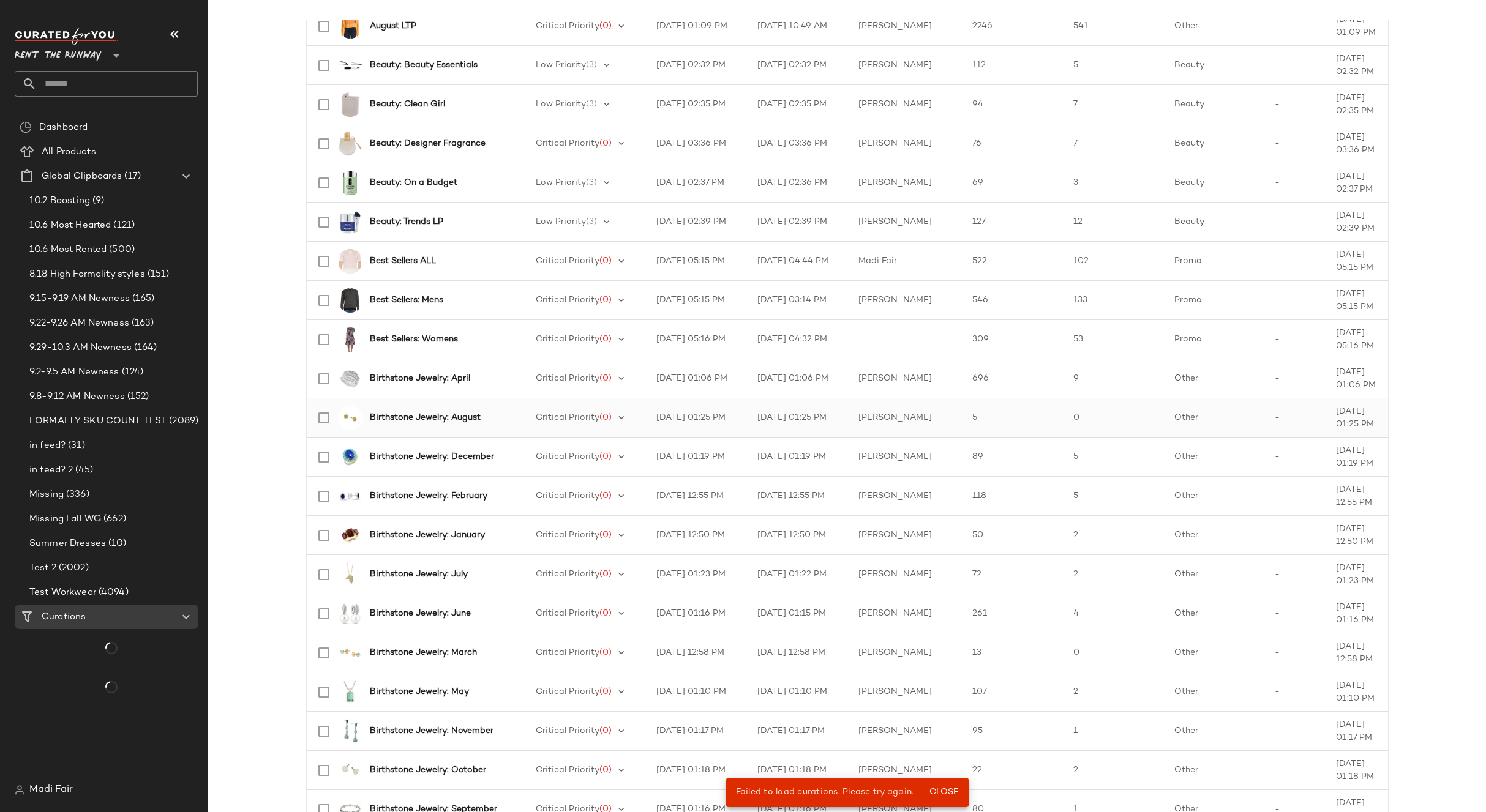
click at [464, 423] on b "Birthstone Jewelry: August" at bounding box center [425, 418] width 111 height 13
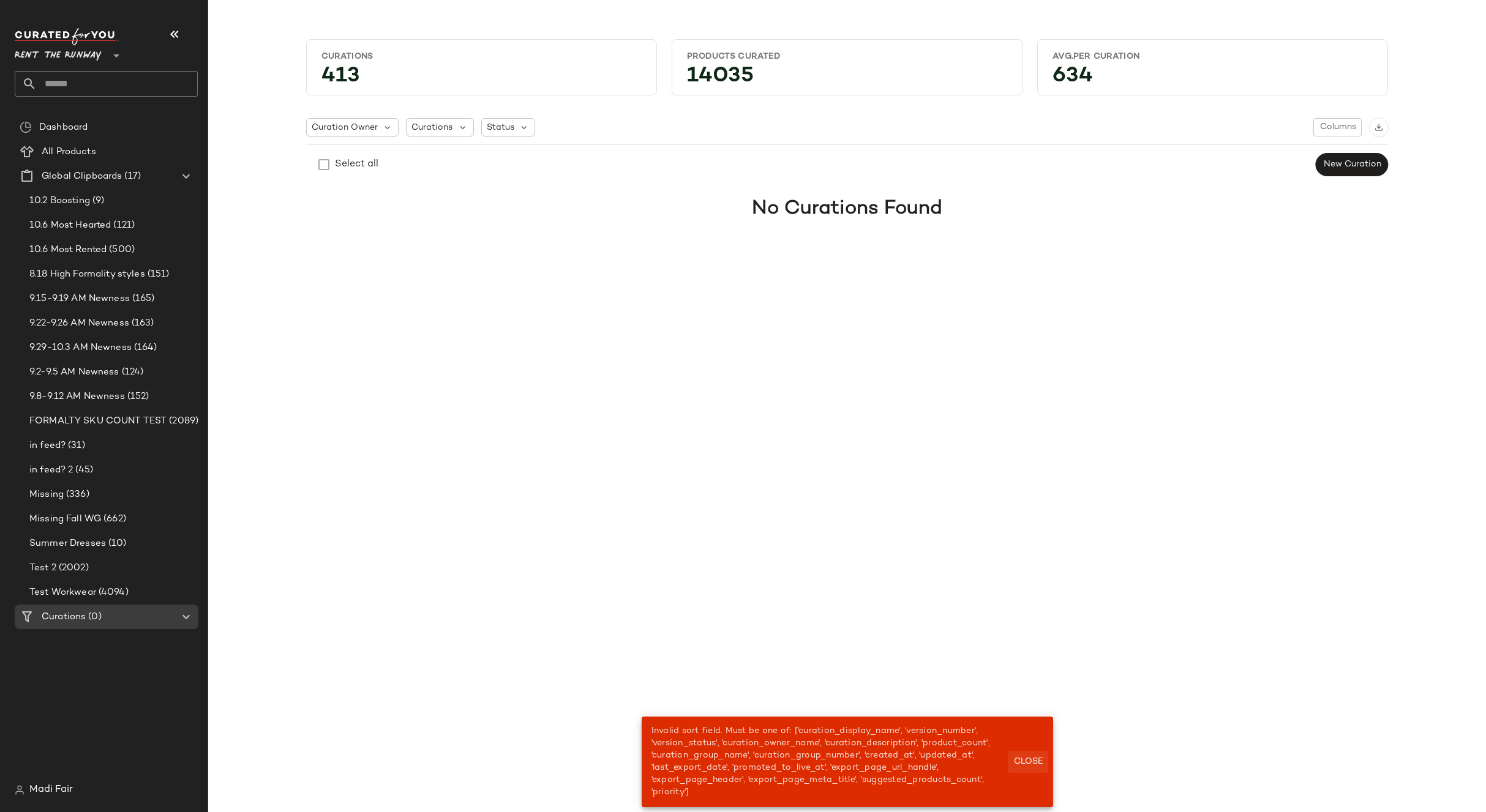
click at [1017, 754] on button "Close" at bounding box center [1027, 763] width 40 height 22
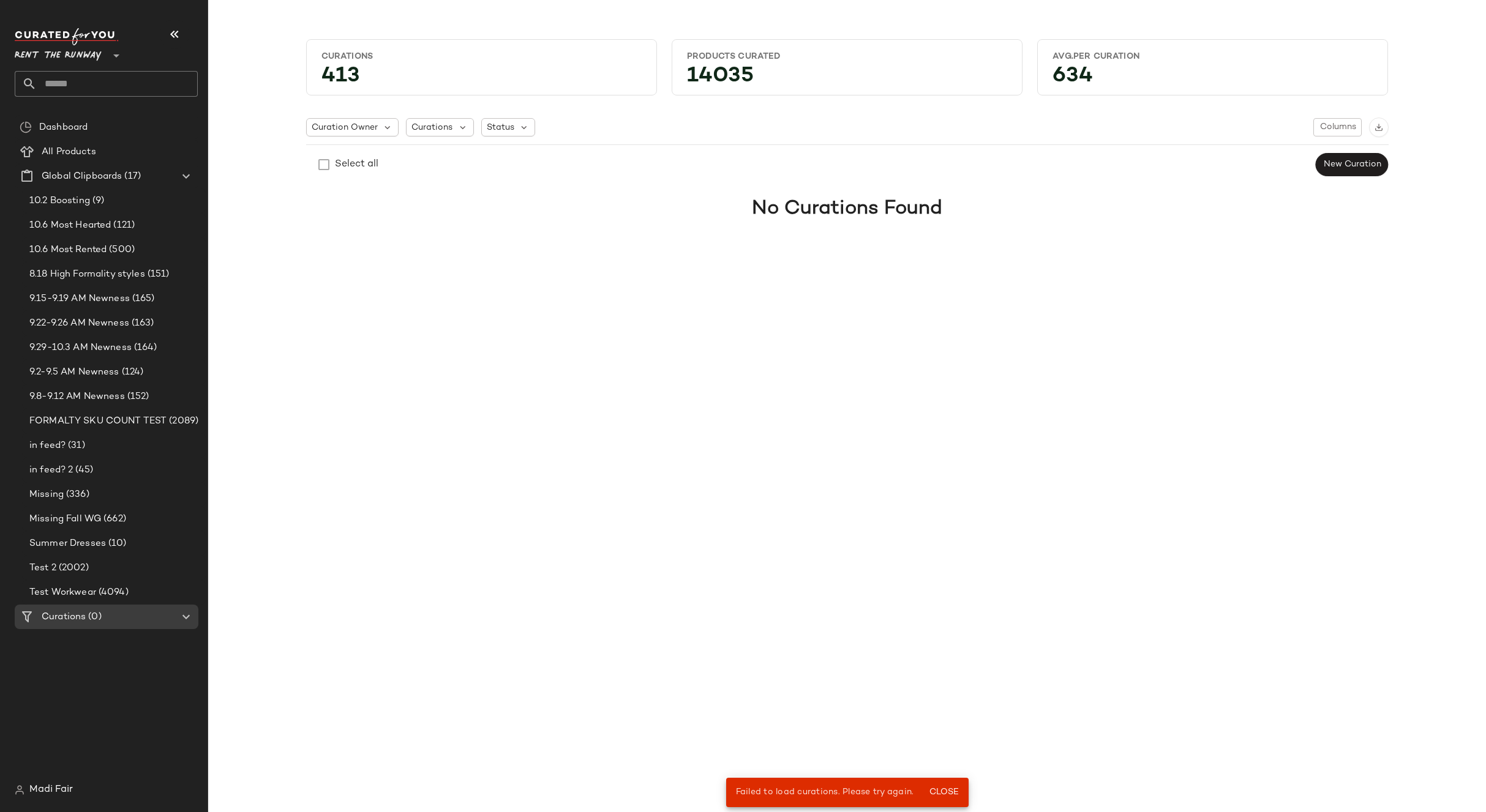
click at [105, 52] on div "Rent the Runway **" at bounding box center [61, 48] width 91 height 31
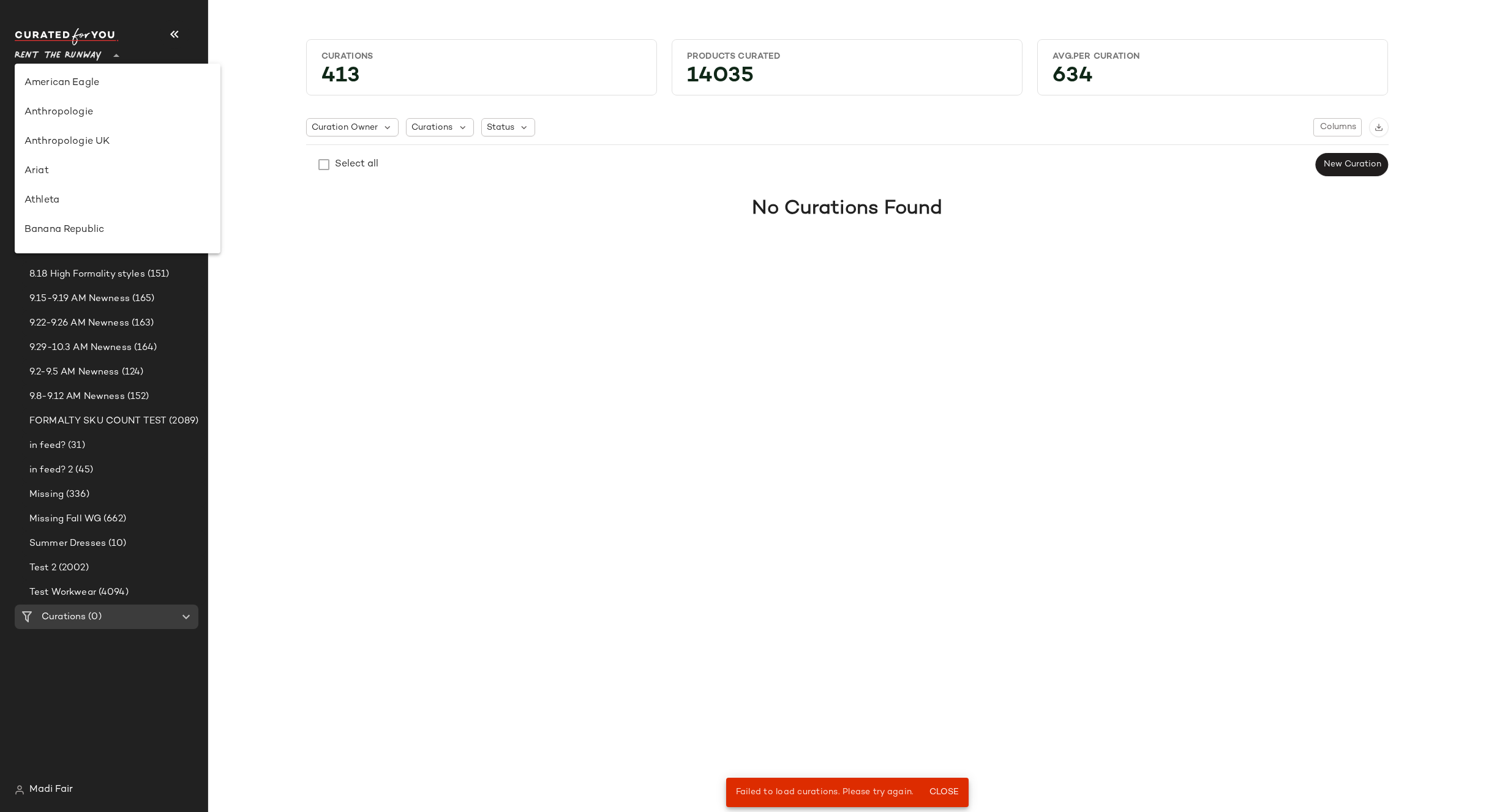
scroll to position [587, 0]
click at [114, 162] on div "Saks OFF 5TH" at bounding box center [117, 172] width 206 height 30
type input "**"
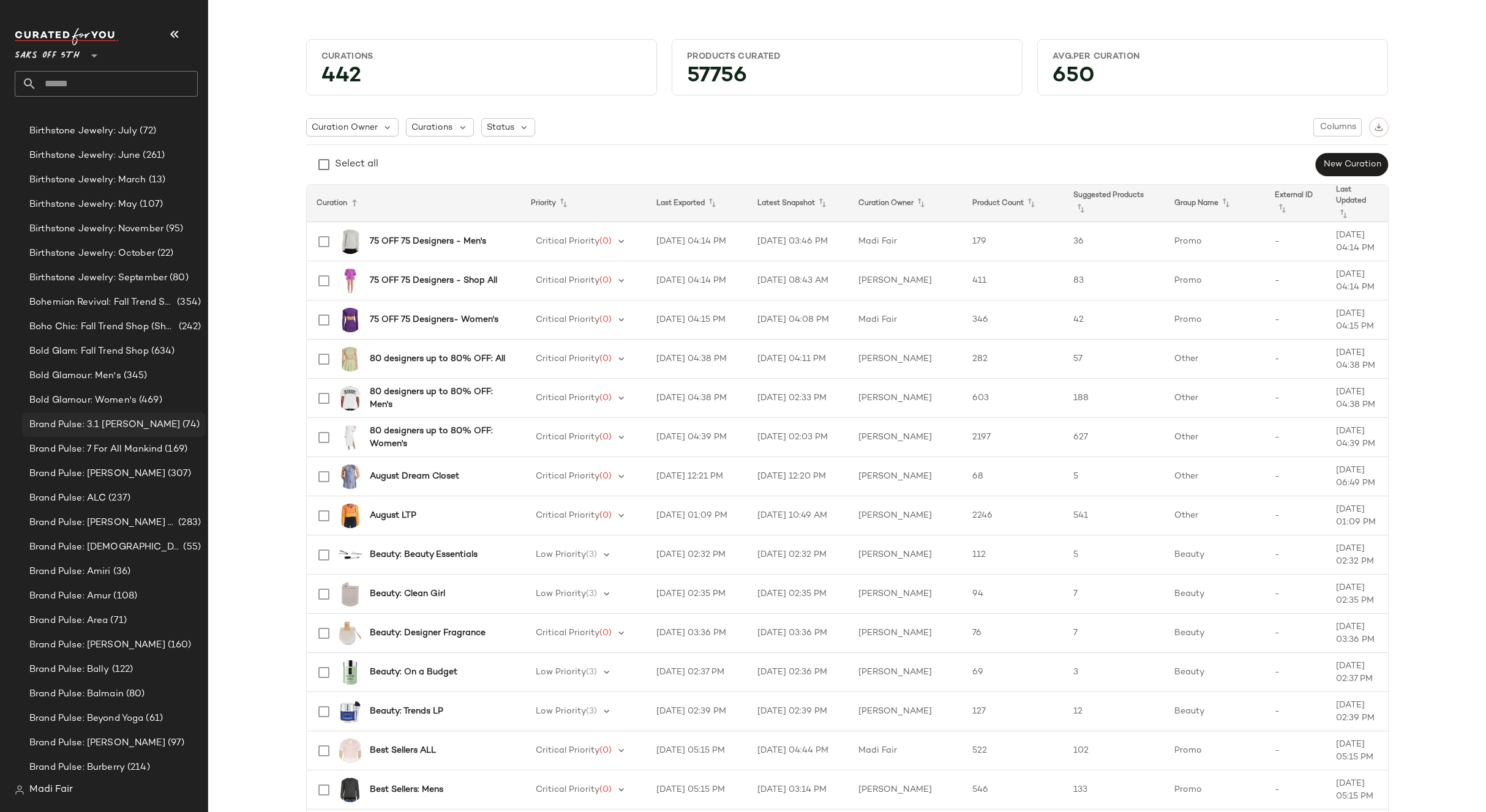
scroll to position [1469, 0]
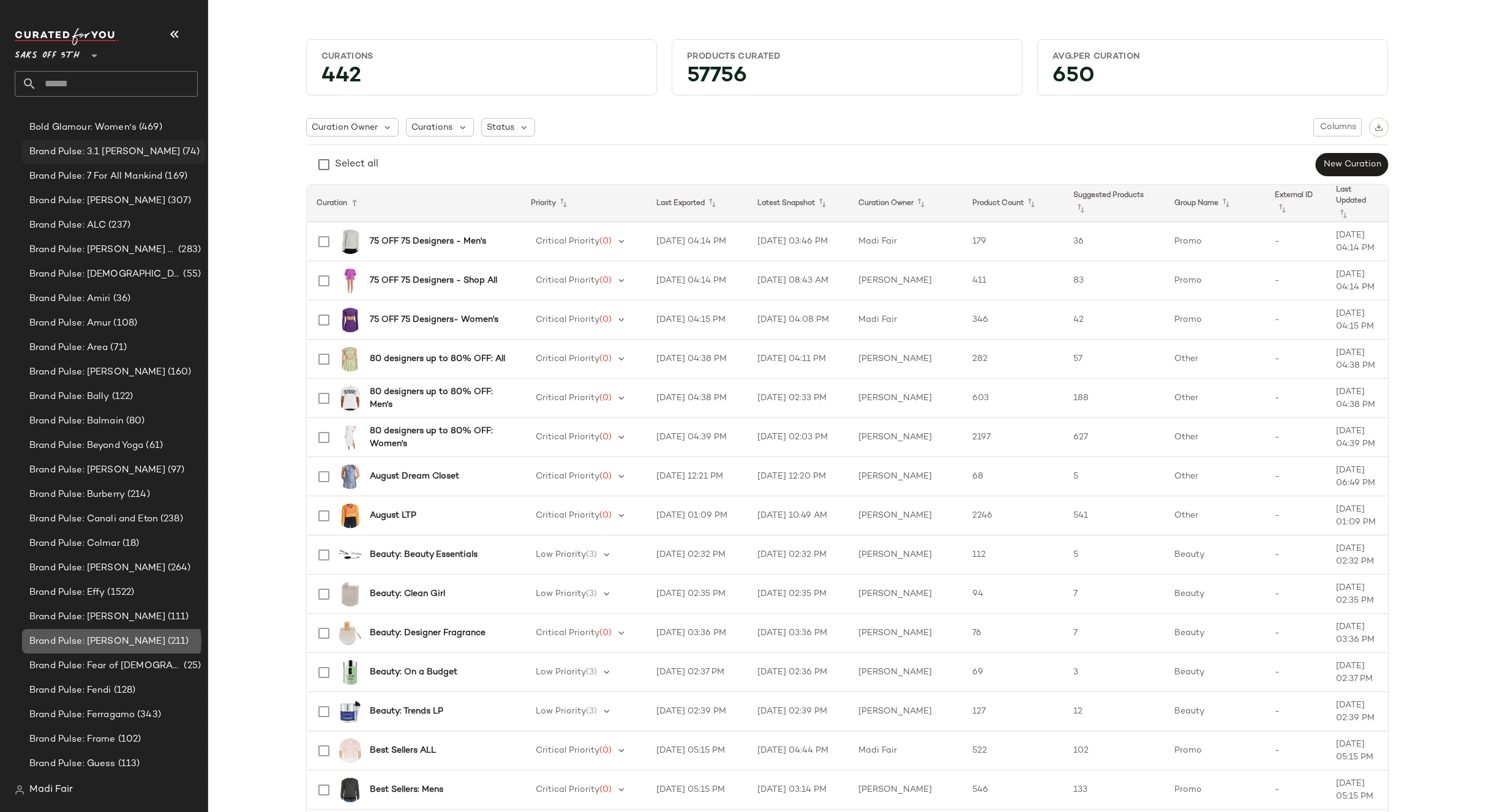
click at [126, 634] on div "Brand Pulse: [PERSON_NAME] (211)" at bounding box center [114, 641] width 184 height 24
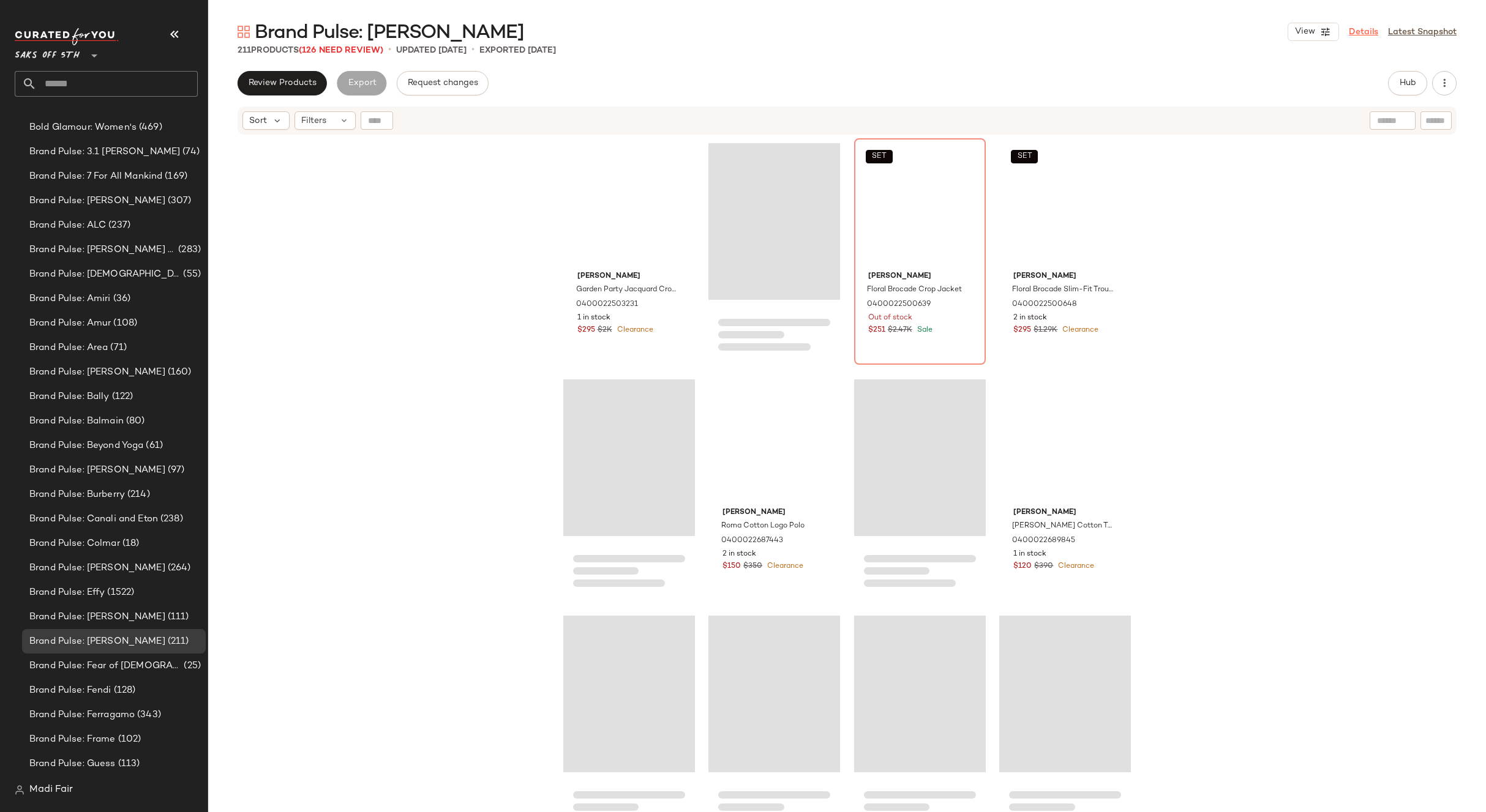
click at [1370, 26] on link "Details" at bounding box center [1364, 33] width 30 height 13
